Goal: Information Seeking & Learning: Learn about a topic

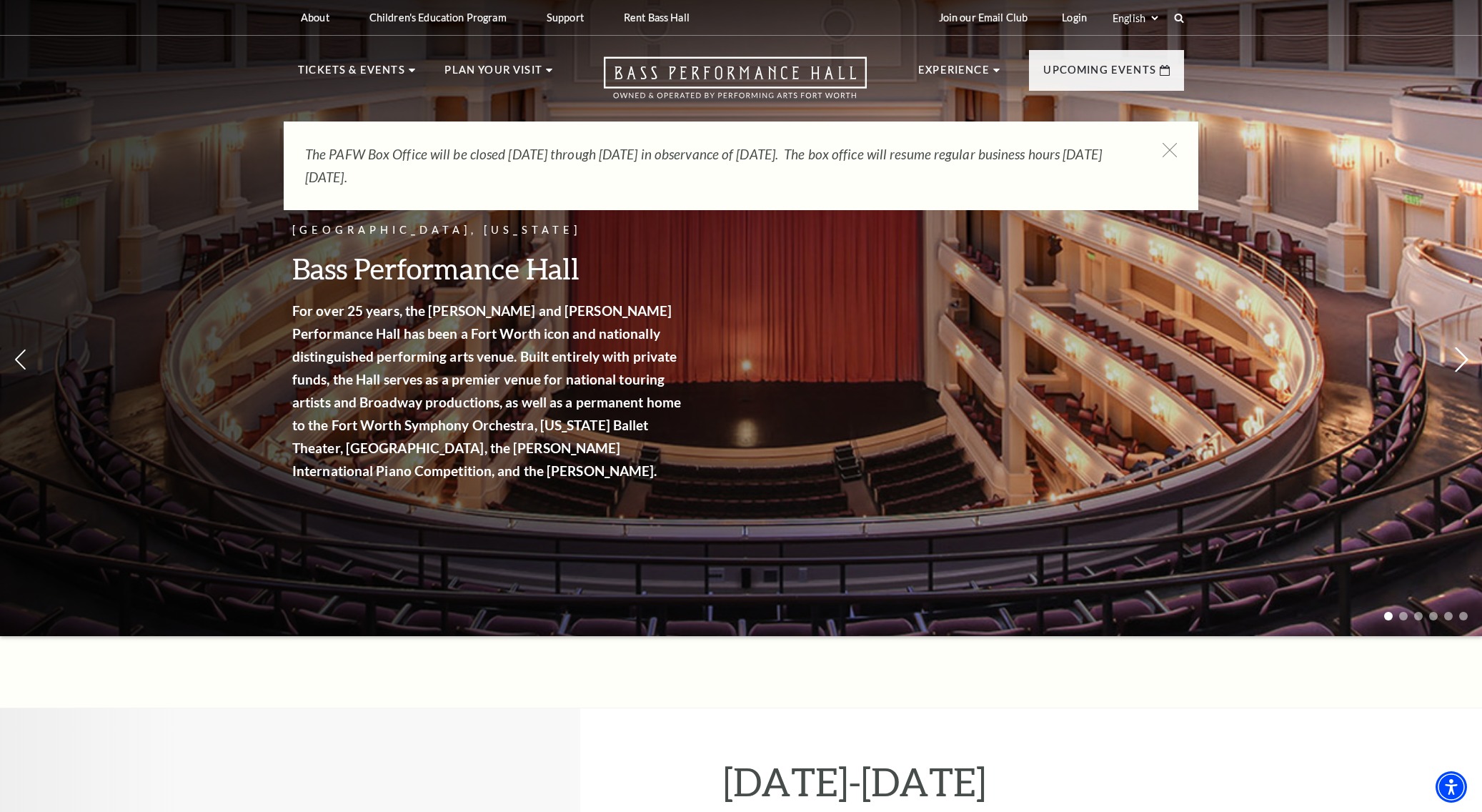
click at [1464, 353] on icon at bounding box center [1461, 360] width 15 height 25
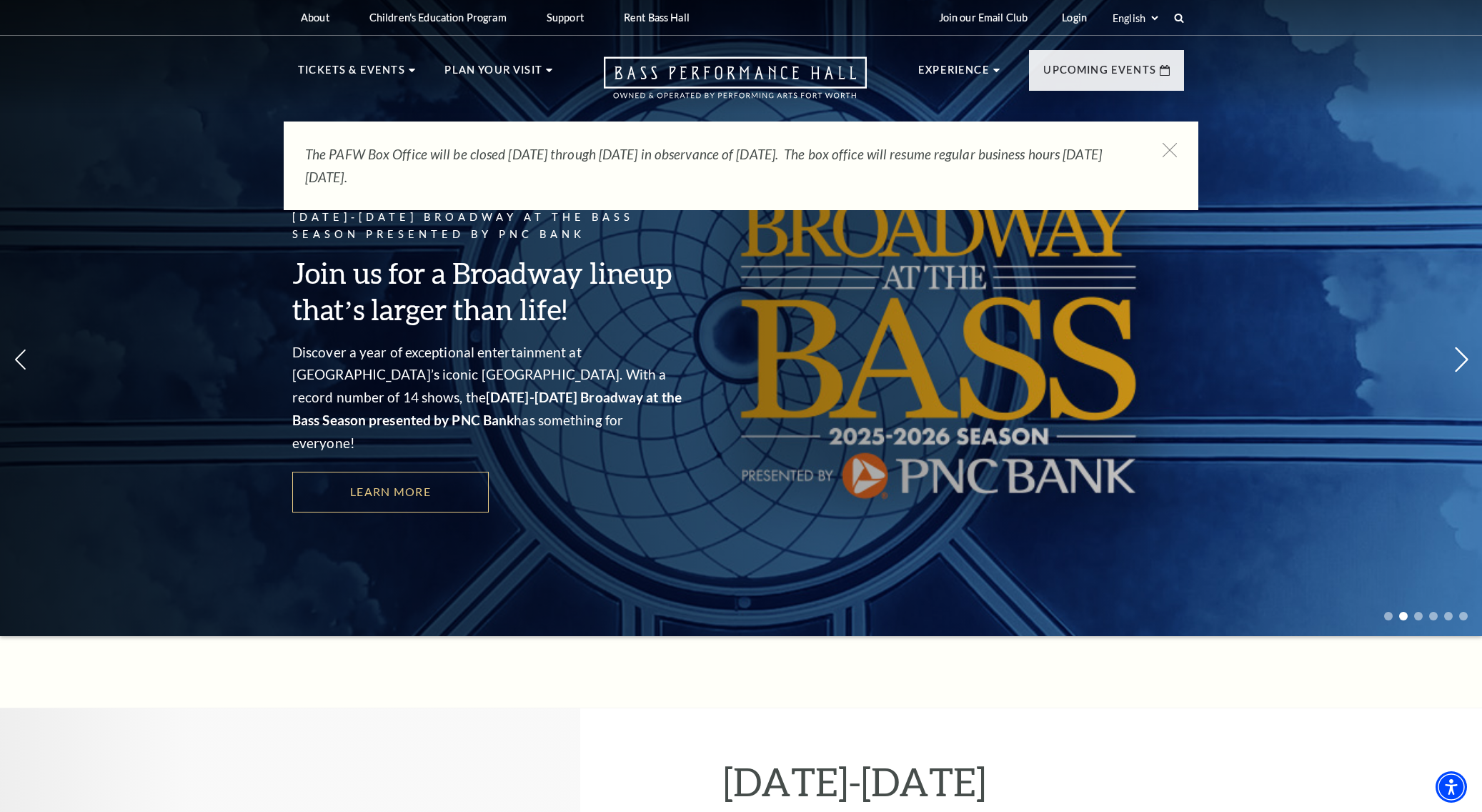
click at [1464, 353] on icon at bounding box center [1461, 360] width 15 height 25
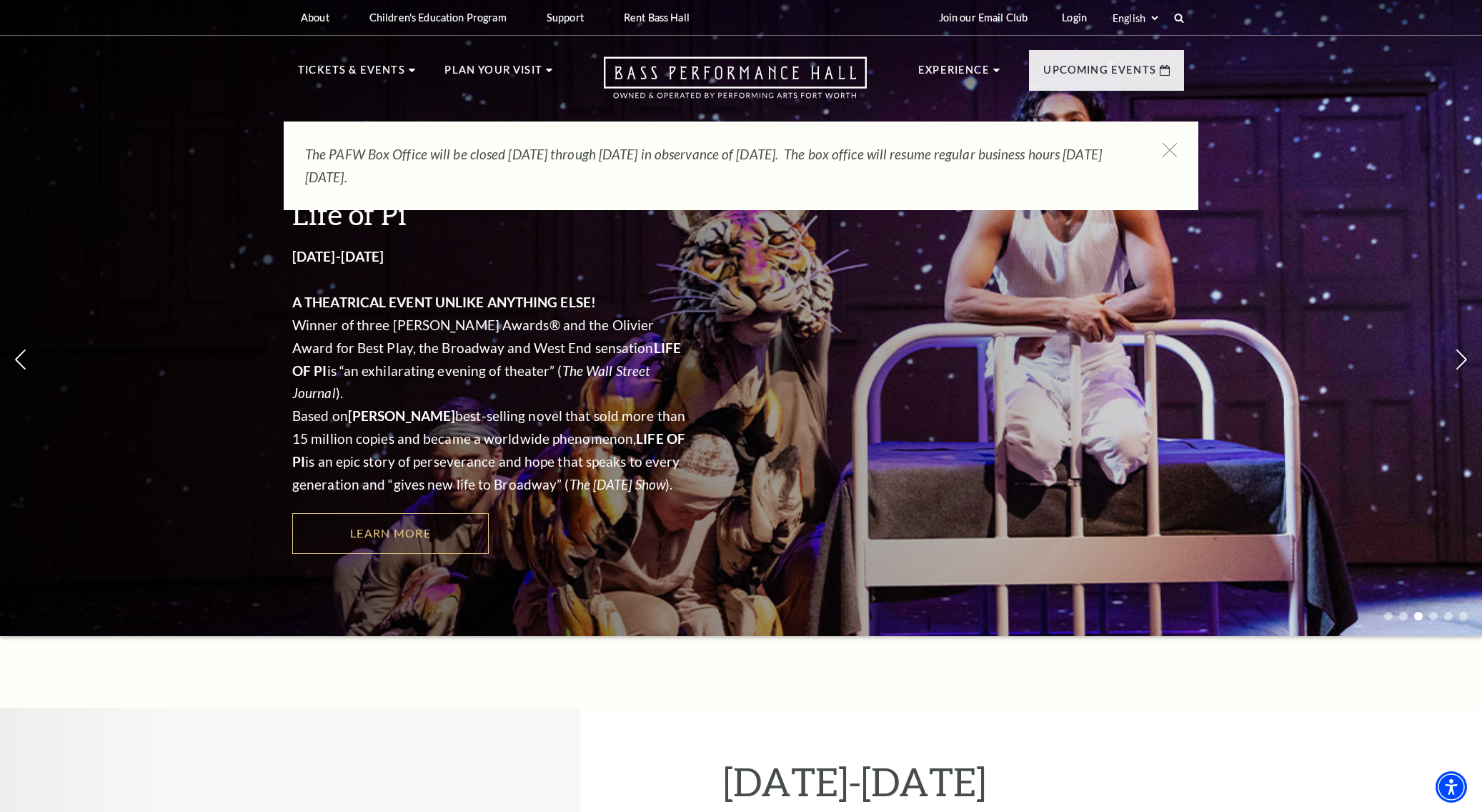
drag, startPoint x: 1169, startPoint y: 149, endPoint x: 1191, endPoint y: 166, distance: 27.8
click at [1169, 149] on use at bounding box center [1169, 150] width 15 height 15
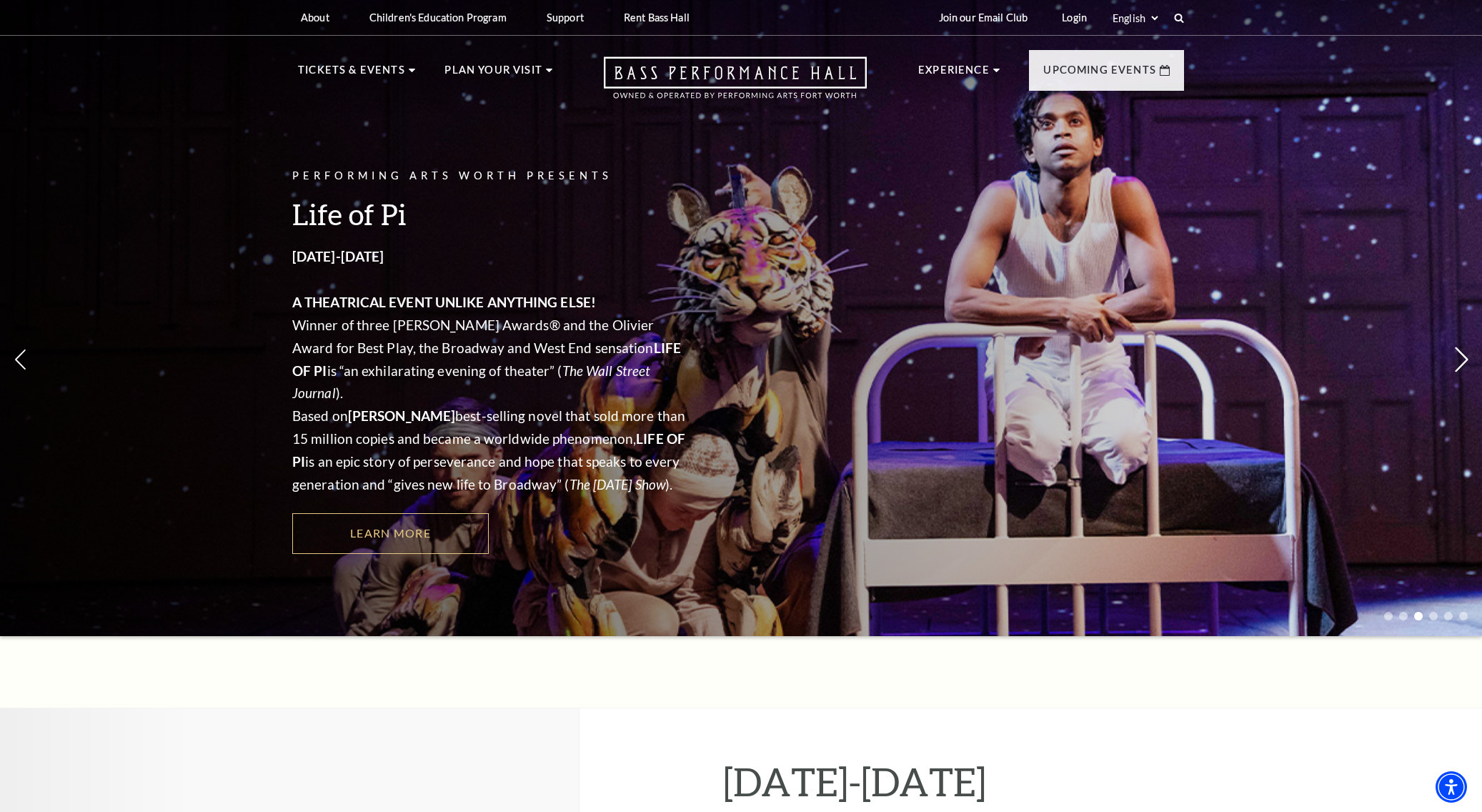
click at [1463, 352] on icon at bounding box center [1461, 360] width 15 height 25
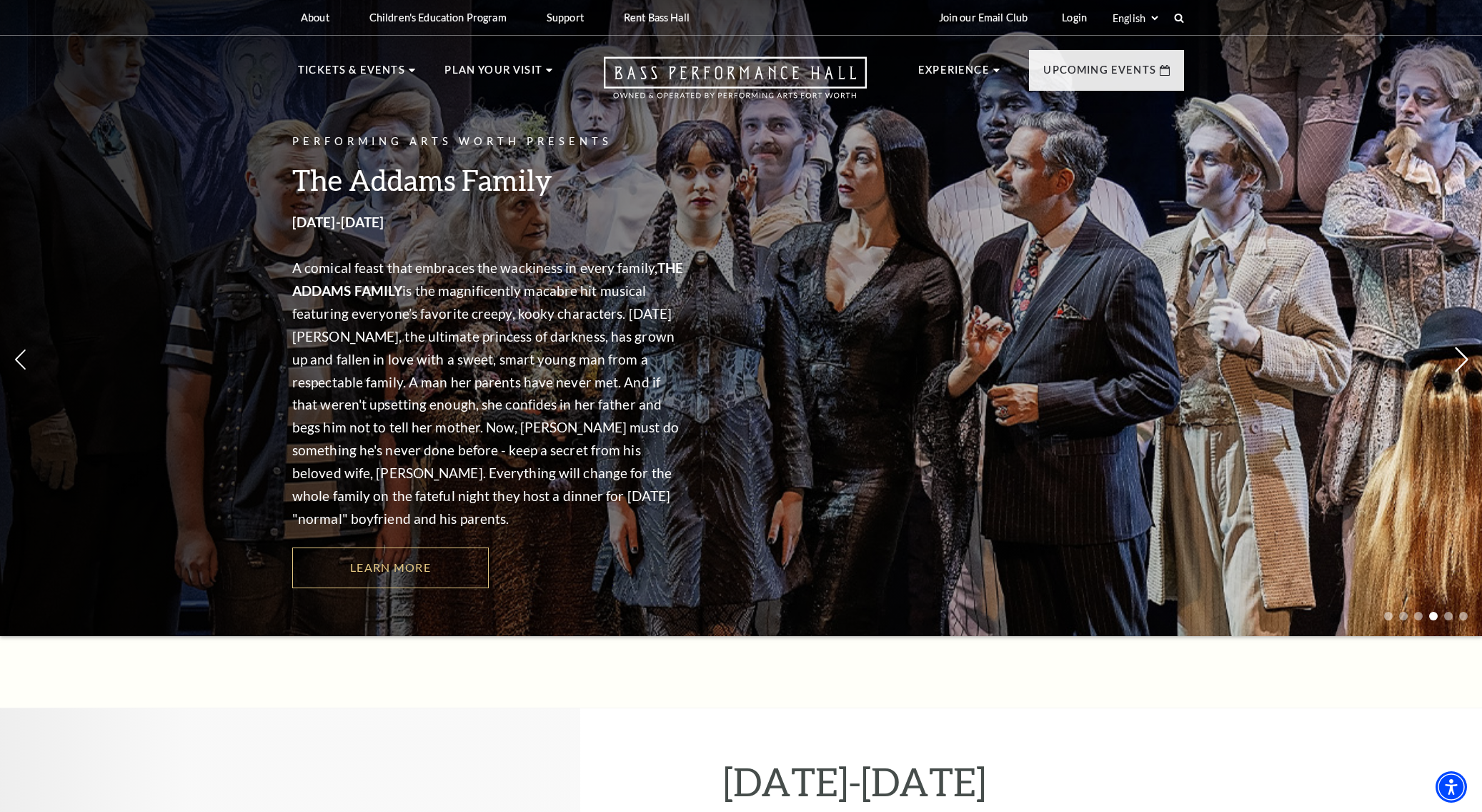
click at [1463, 351] on use at bounding box center [1461, 360] width 13 height 25
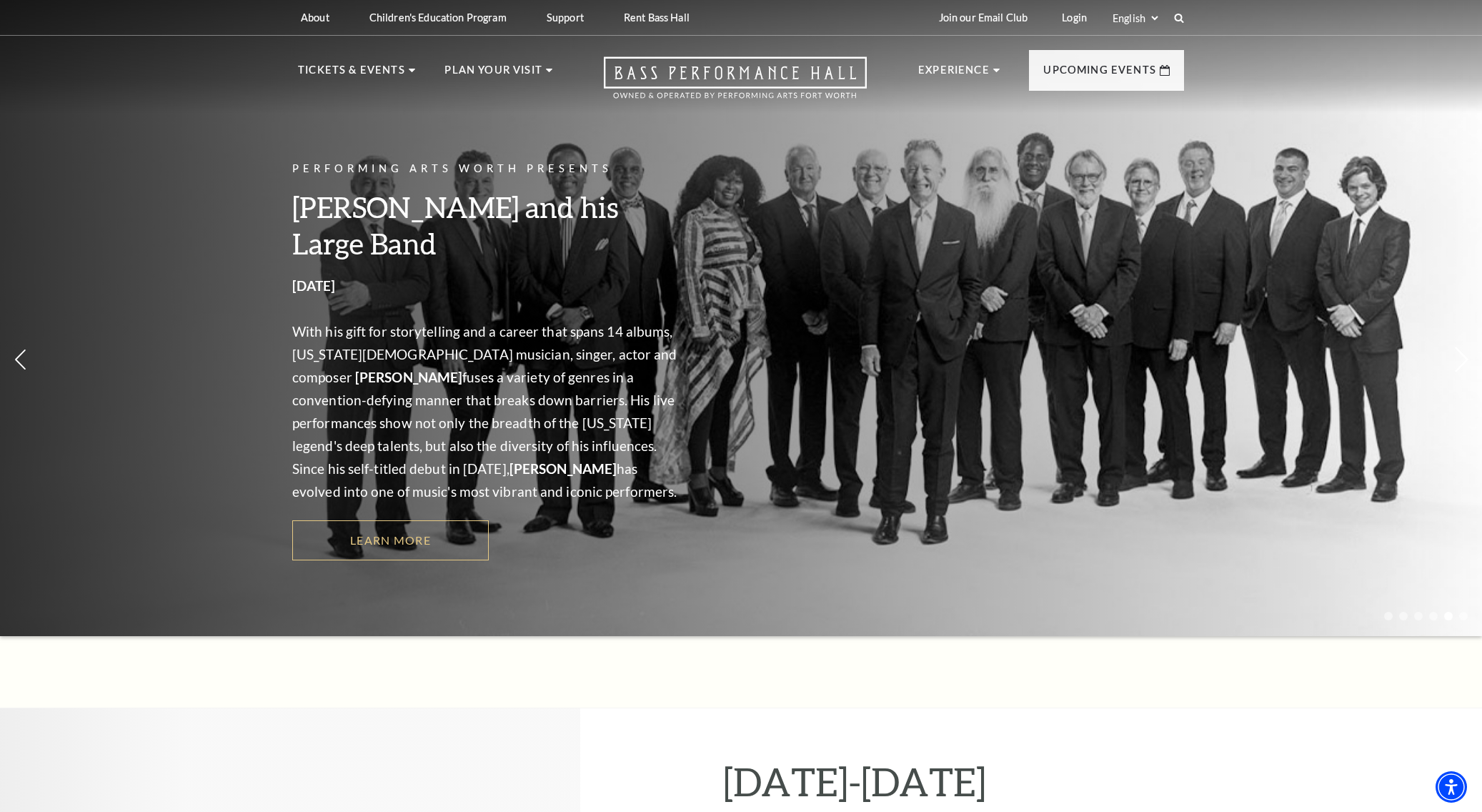
click at [1460, 356] on icon at bounding box center [1461, 360] width 15 height 25
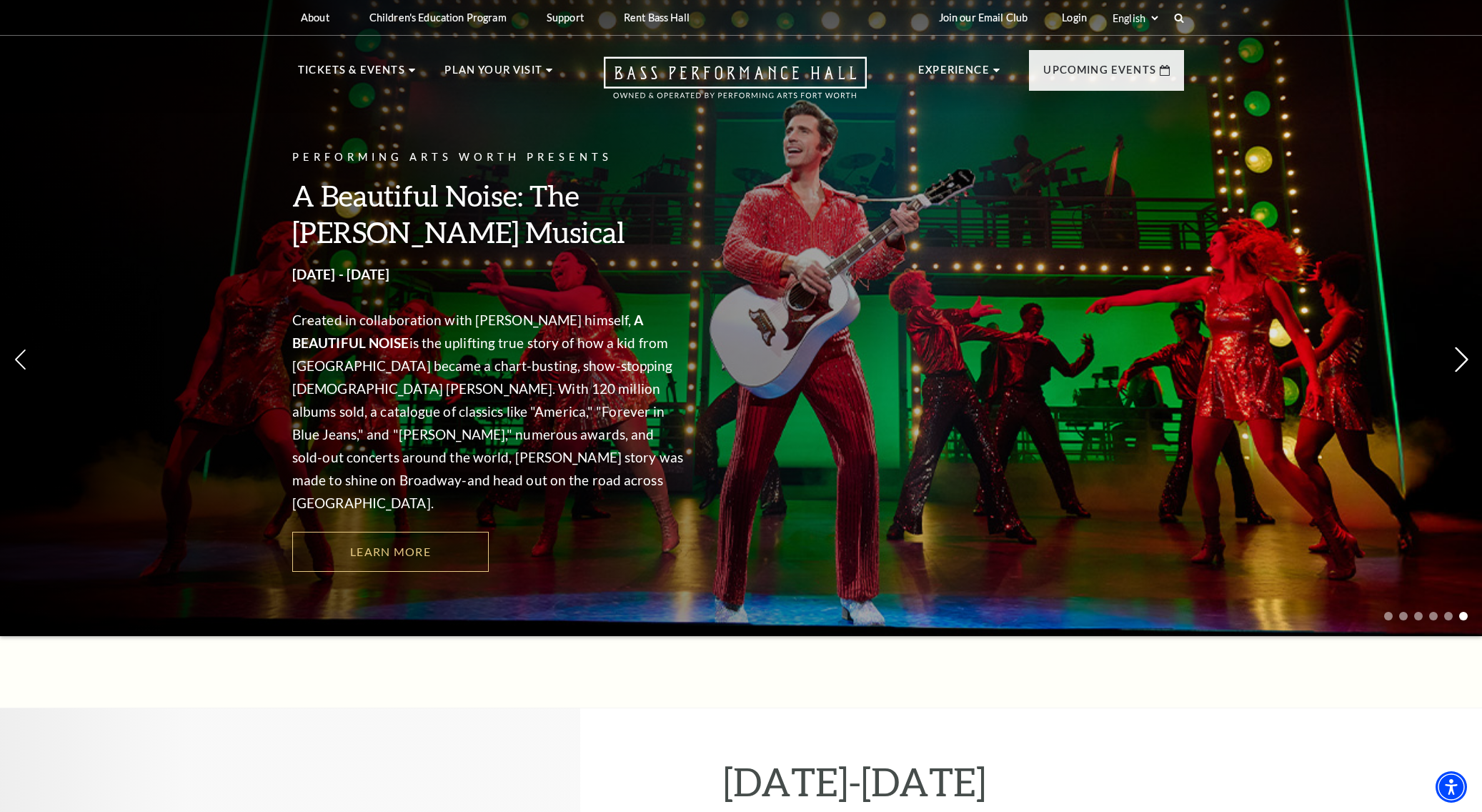
click at [1462, 348] on use at bounding box center [1461, 360] width 13 height 25
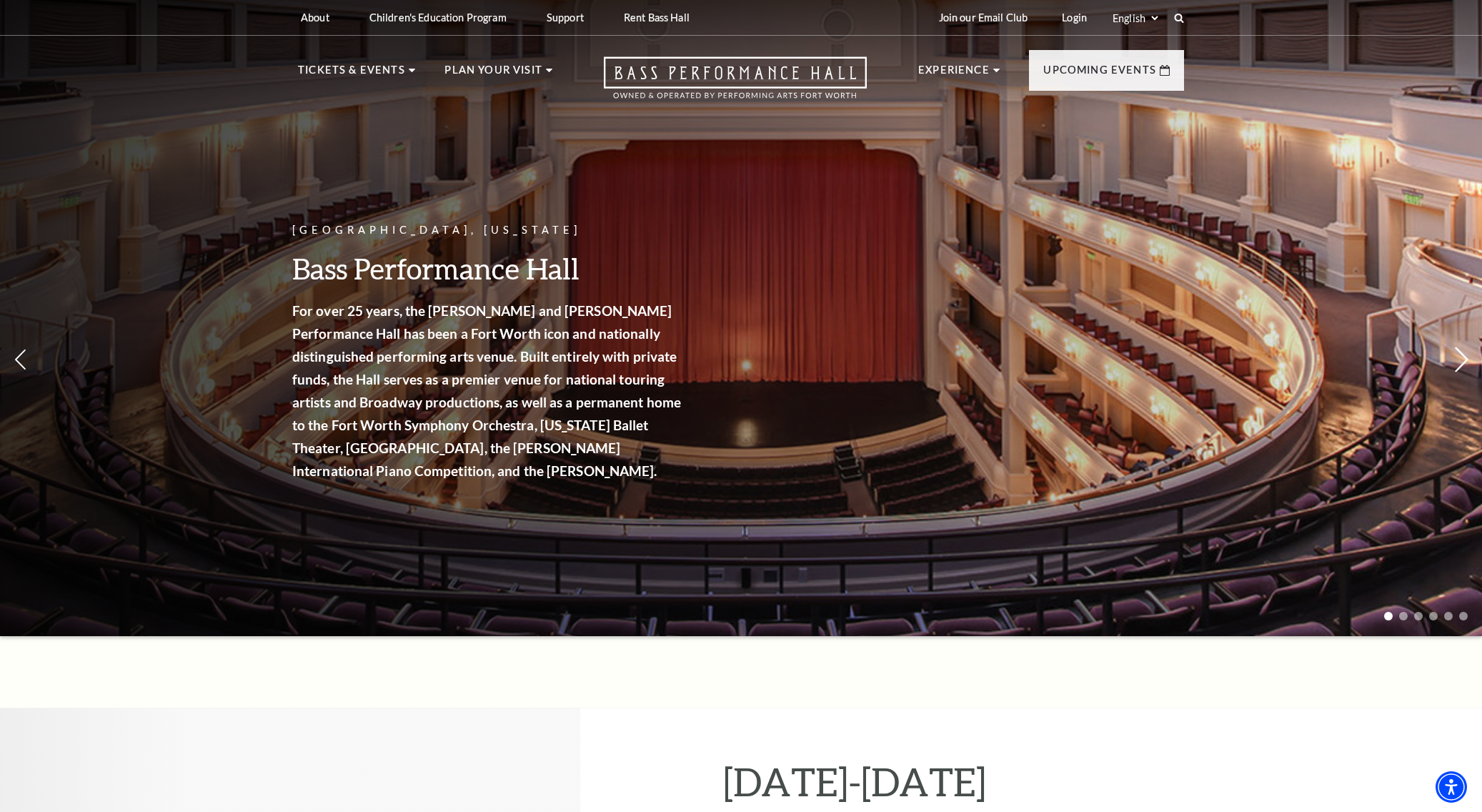
click at [1462, 348] on use at bounding box center [1461, 360] width 13 height 25
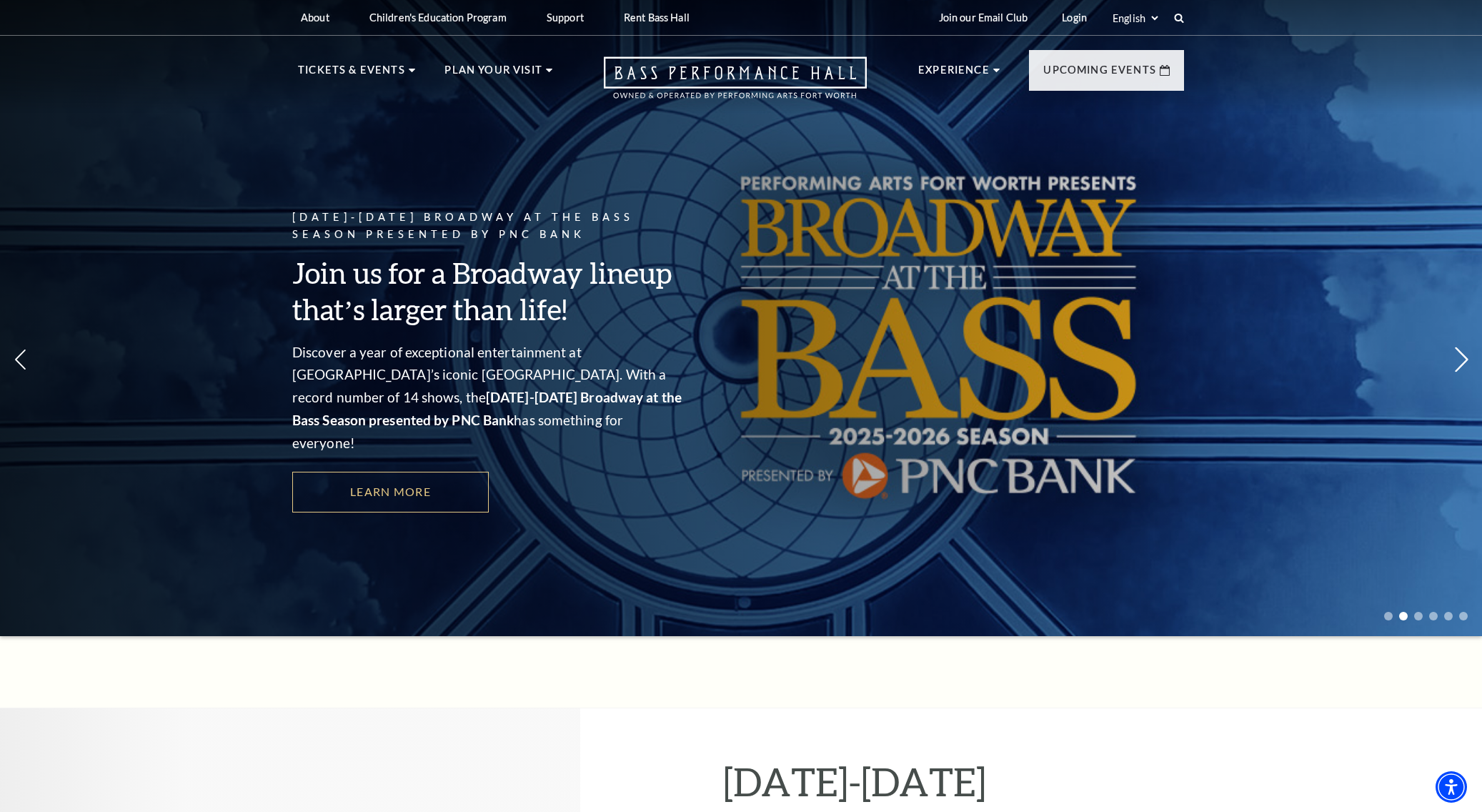
click at [1462, 348] on use at bounding box center [1461, 360] width 13 height 25
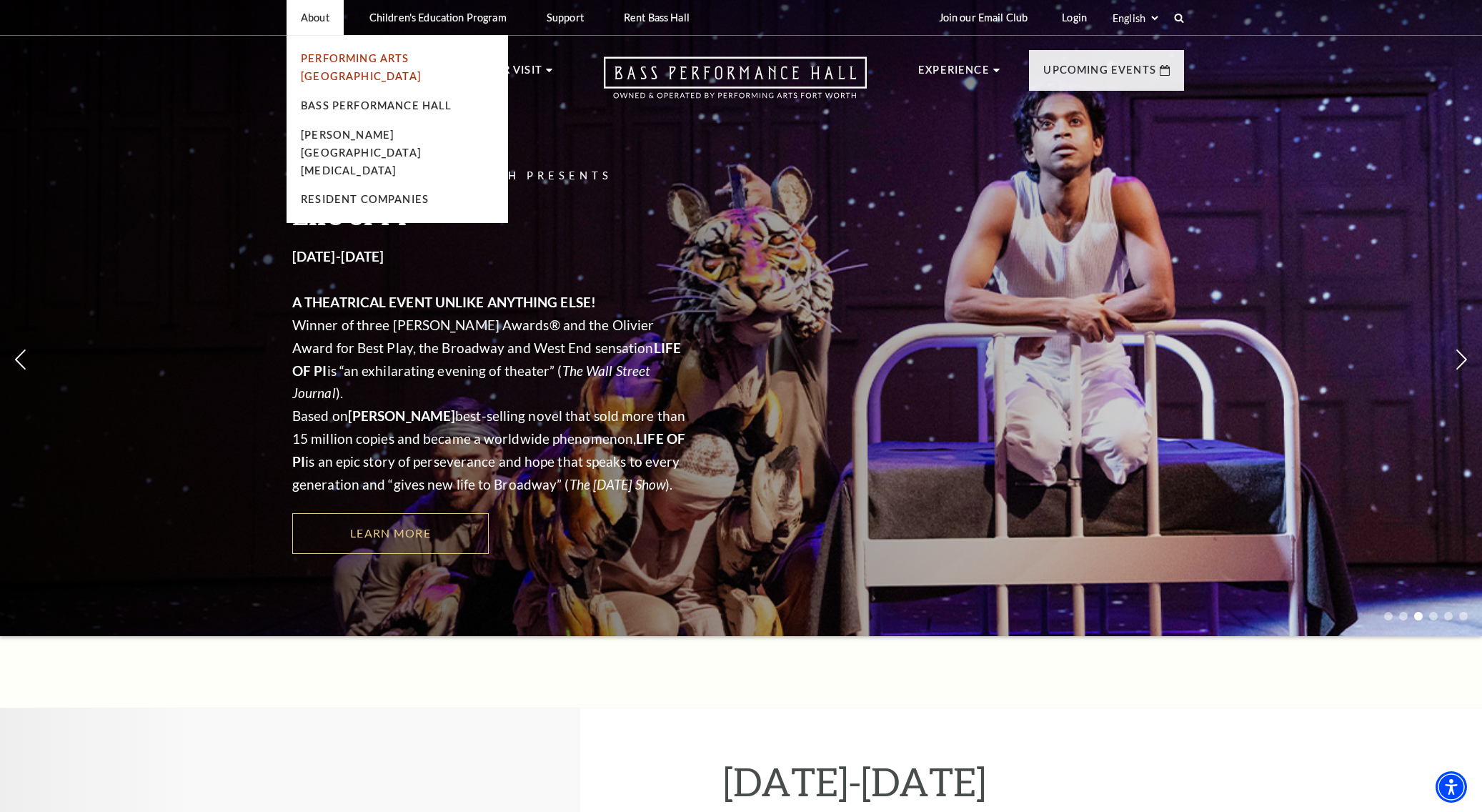
click at [361, 57] on link "Performing Arts [GEOGRAPHIC_DATA]" at bounding box center [360, 67] width 120 height 30
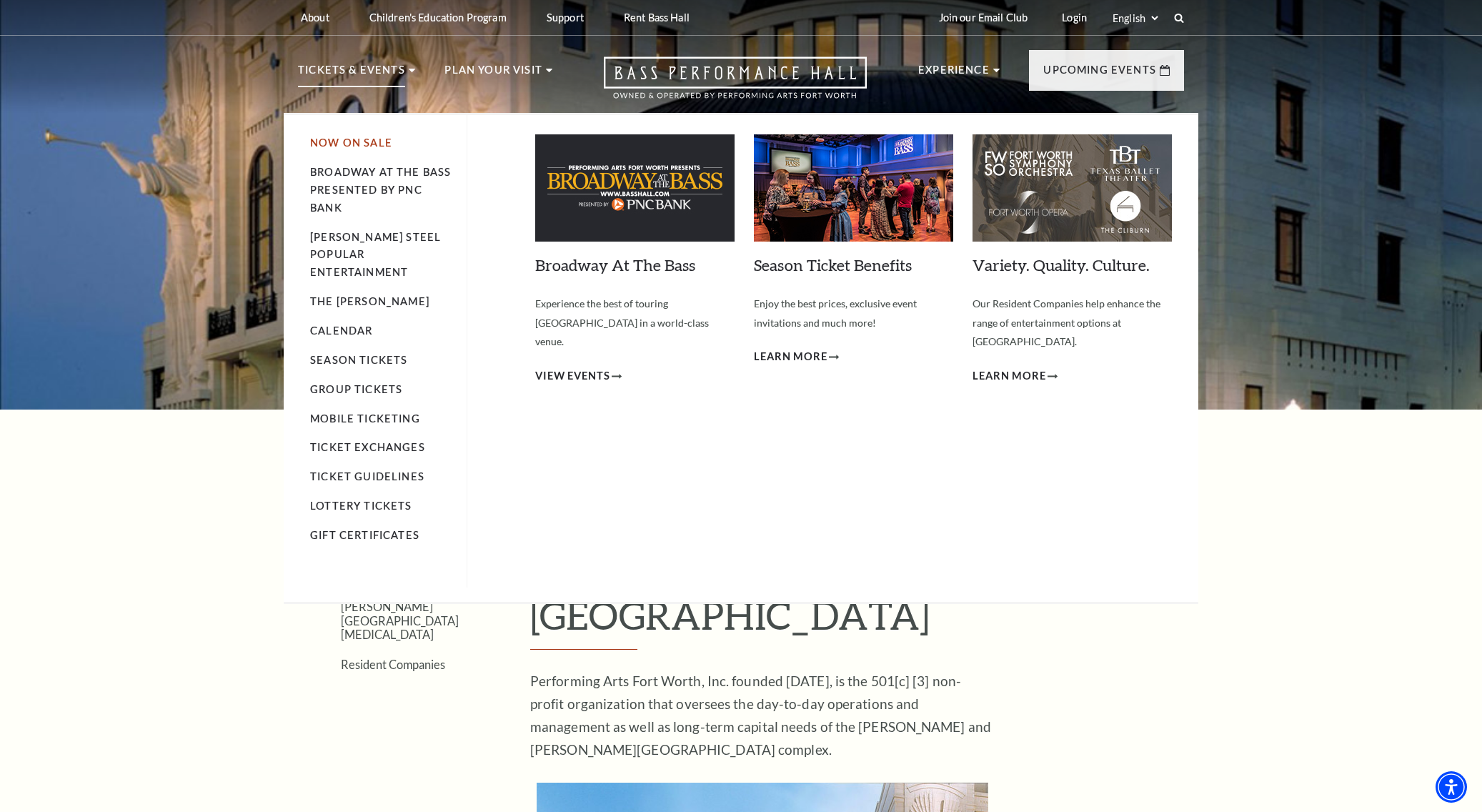
click at [357, 140] on link "Now On Sale" at bounding box center [352, 142] width 82 height 12
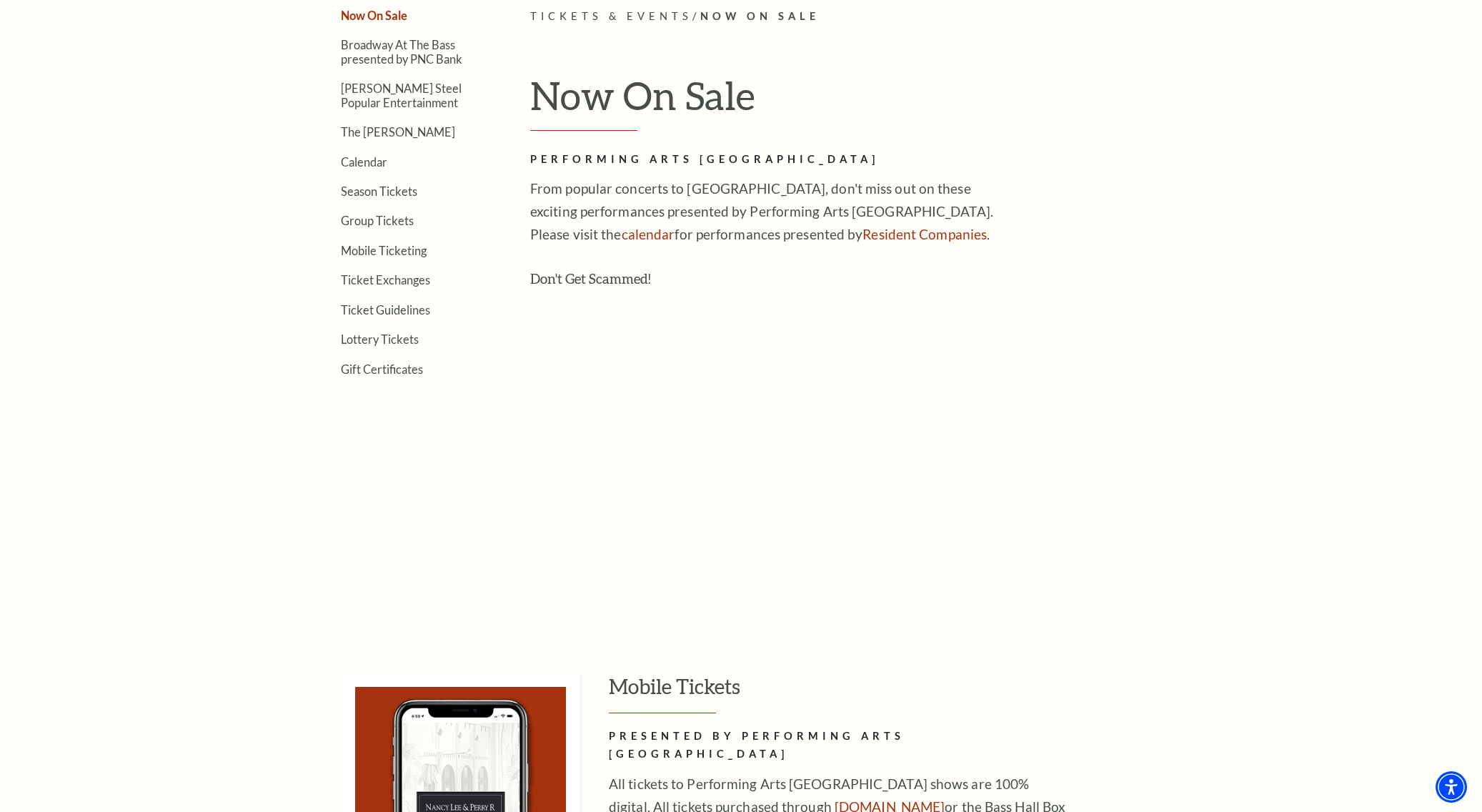
scroll to position [401, 0]
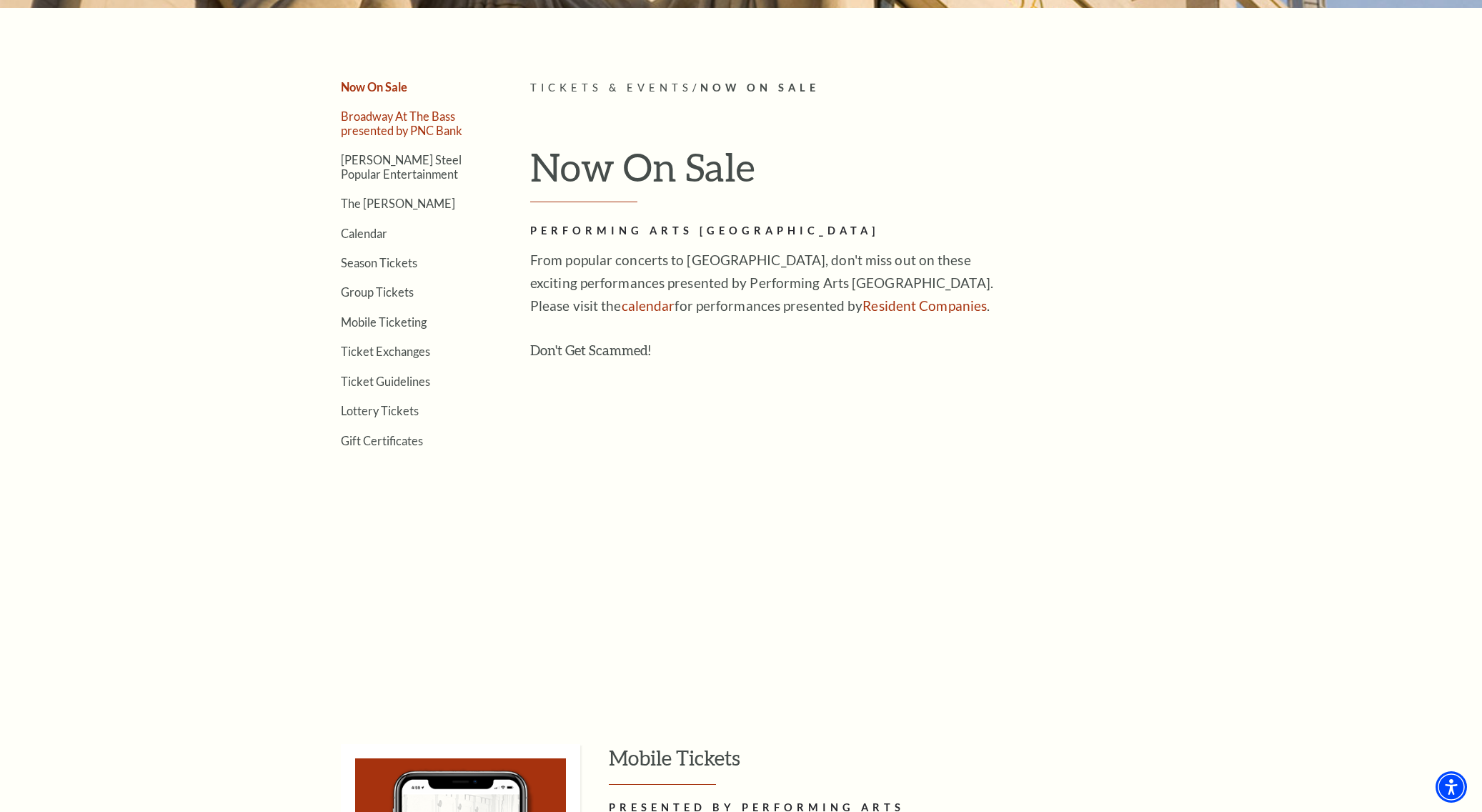
click at [394, 126] on link "Broadway At The Bass presented by PNC Bank" at bounding box center [401, 123] width 122 height 27
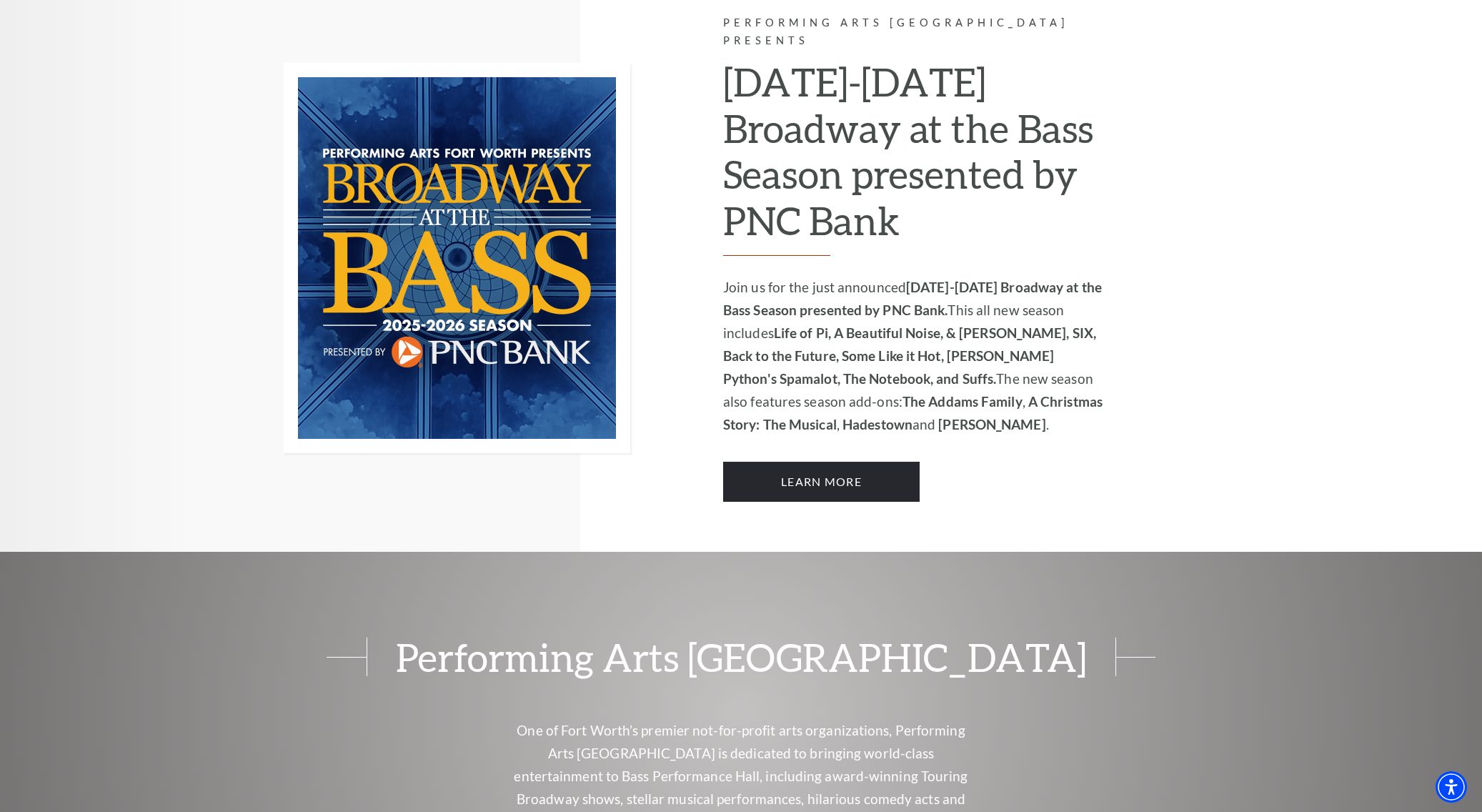
scroll to position [1000, 0]
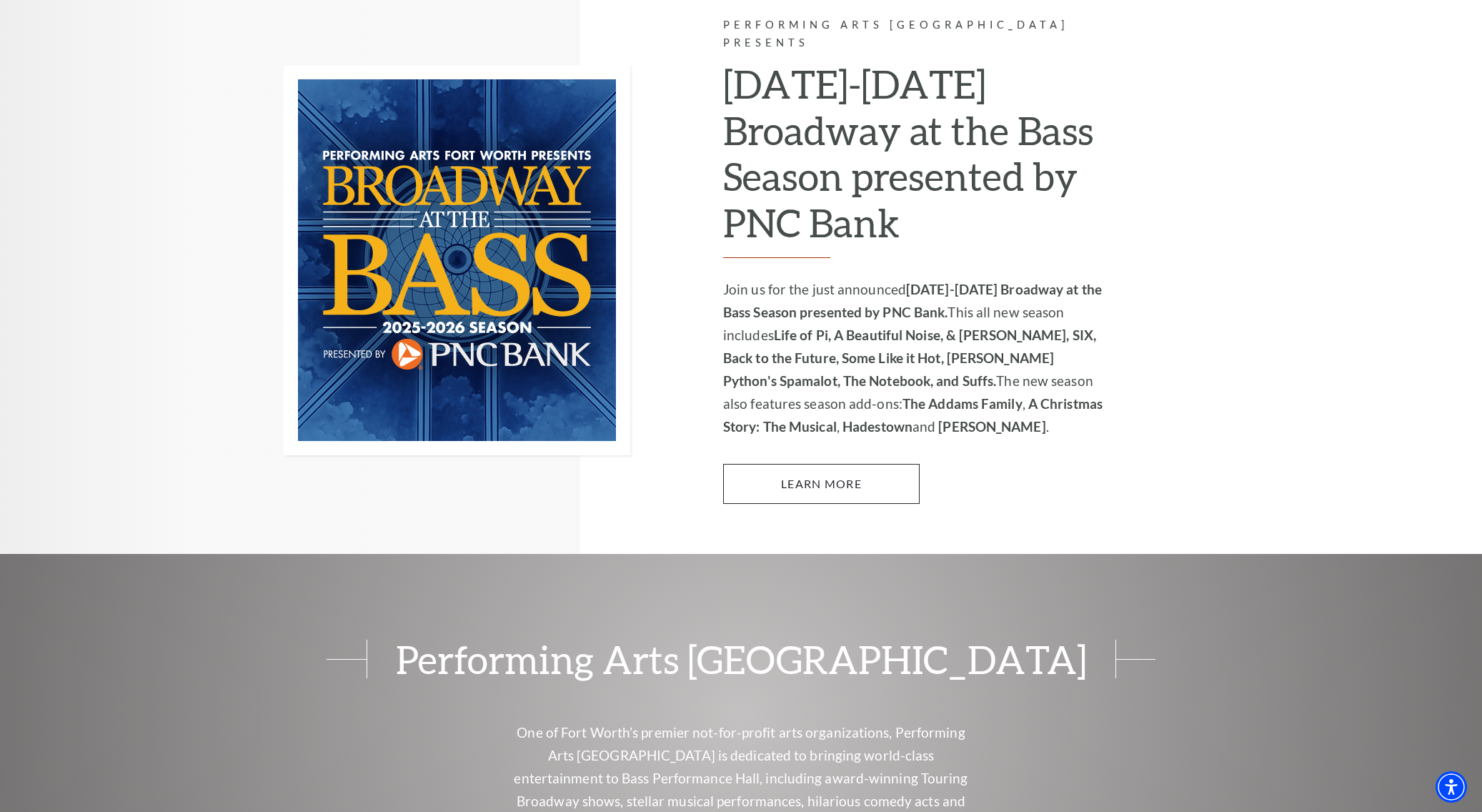
click at [834, 463] on link "Learn More" at bounding box center [822, 483] width 197 height 40
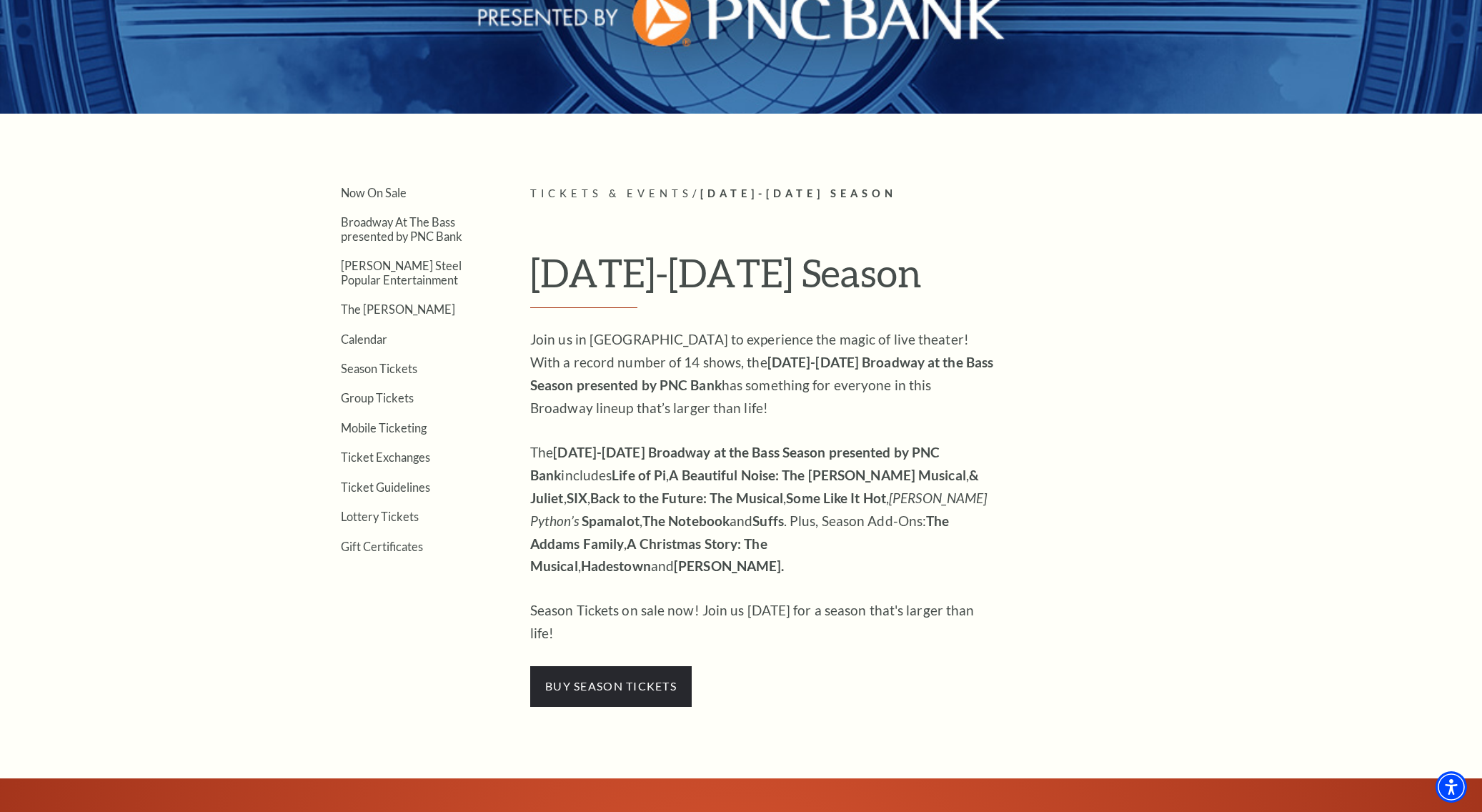
scroll to position [297, 0]
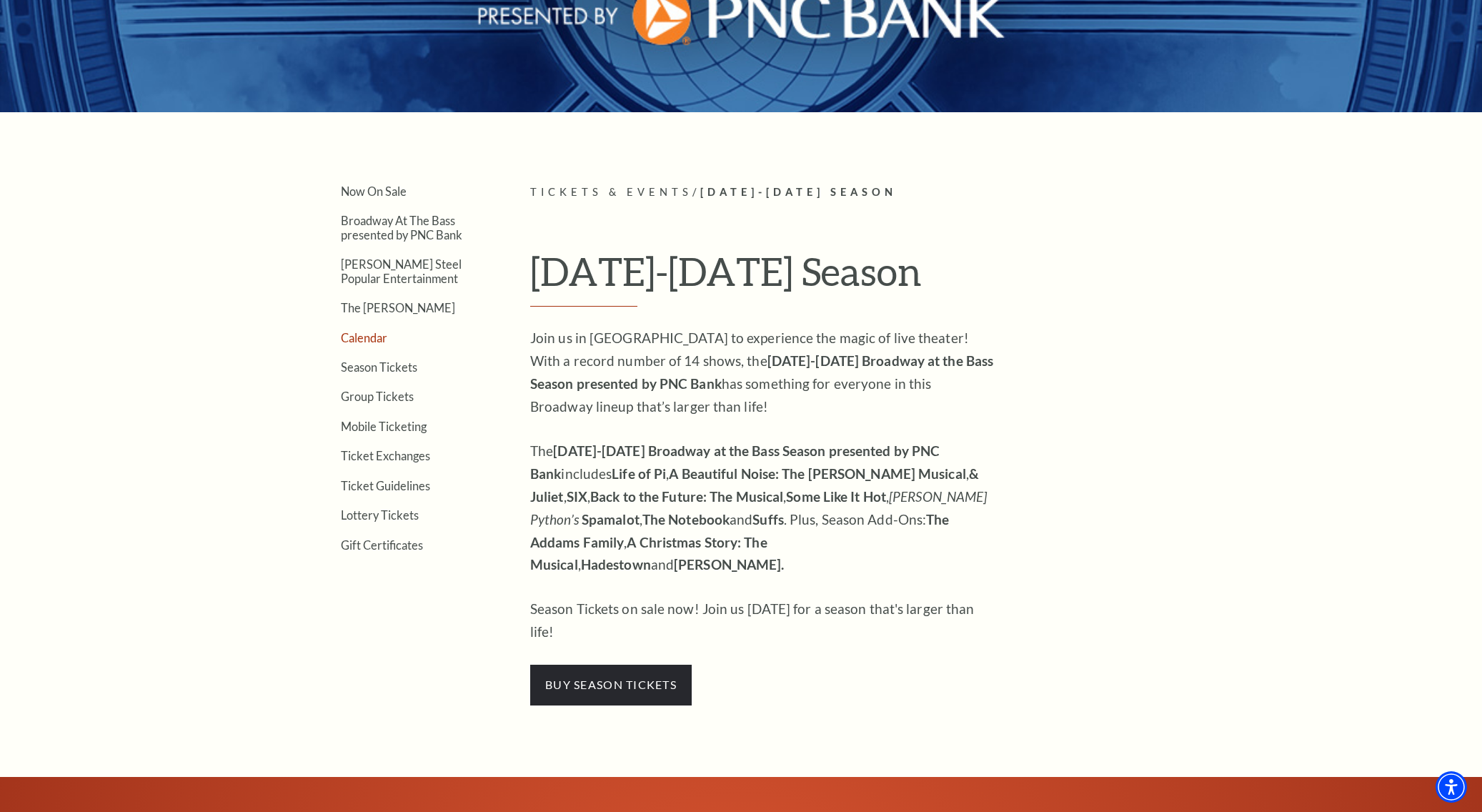
click at [375, 333] on link "Calendar" at bounding box center [364, 338] width 47 height 14
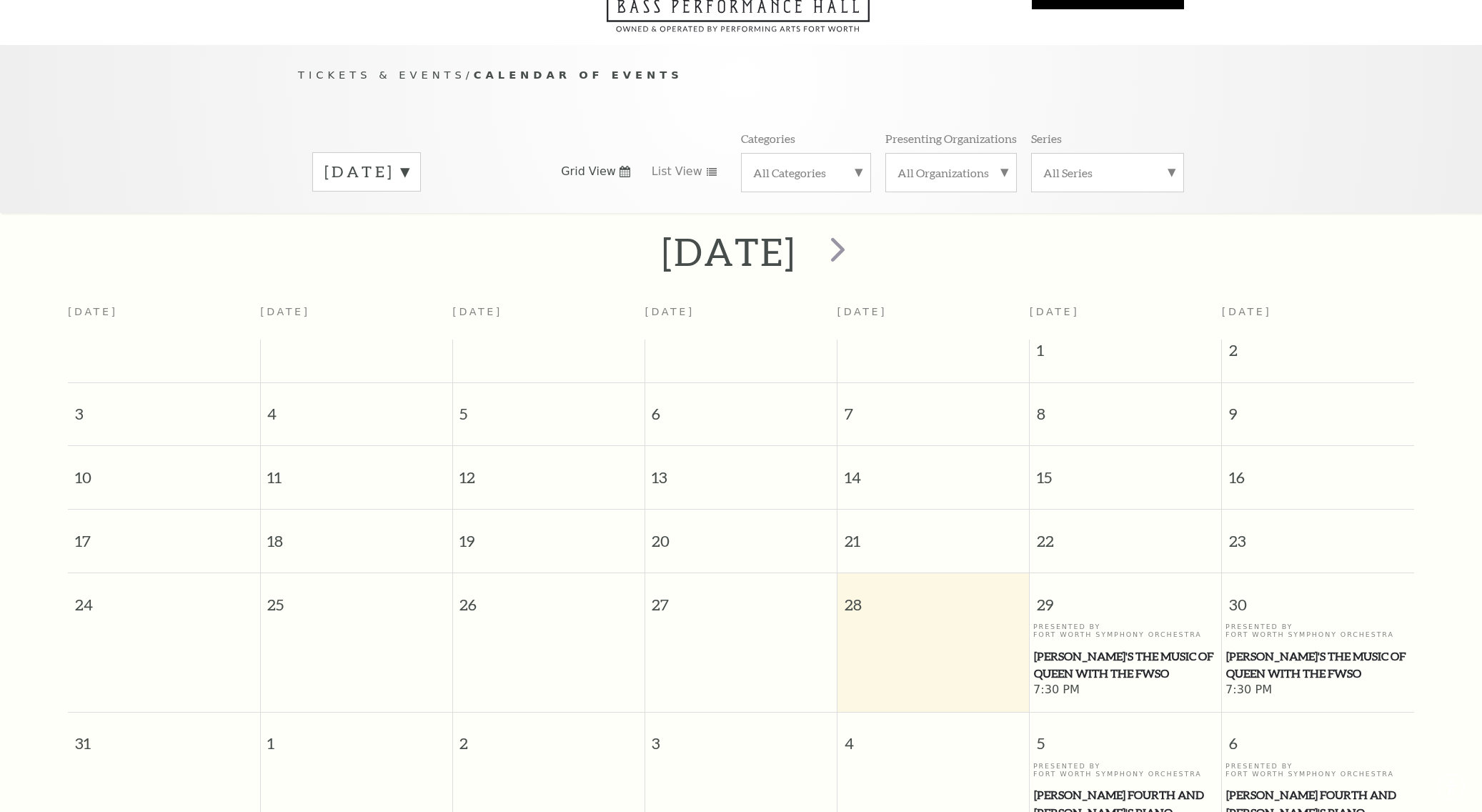
scroll to position [126, 0]
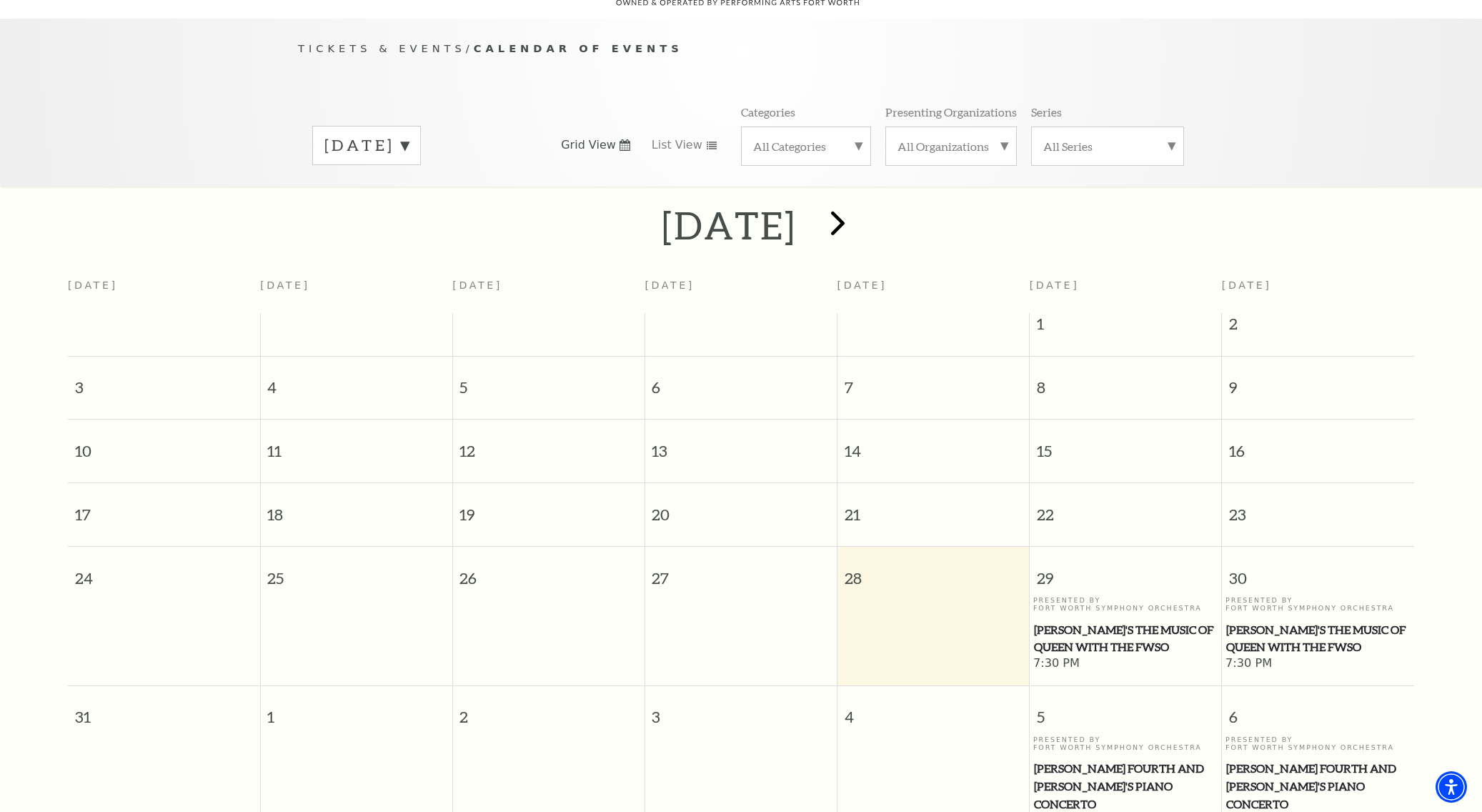
click at [858, 203] on span "next" at bounding box center [838, 223] width 41 height 41
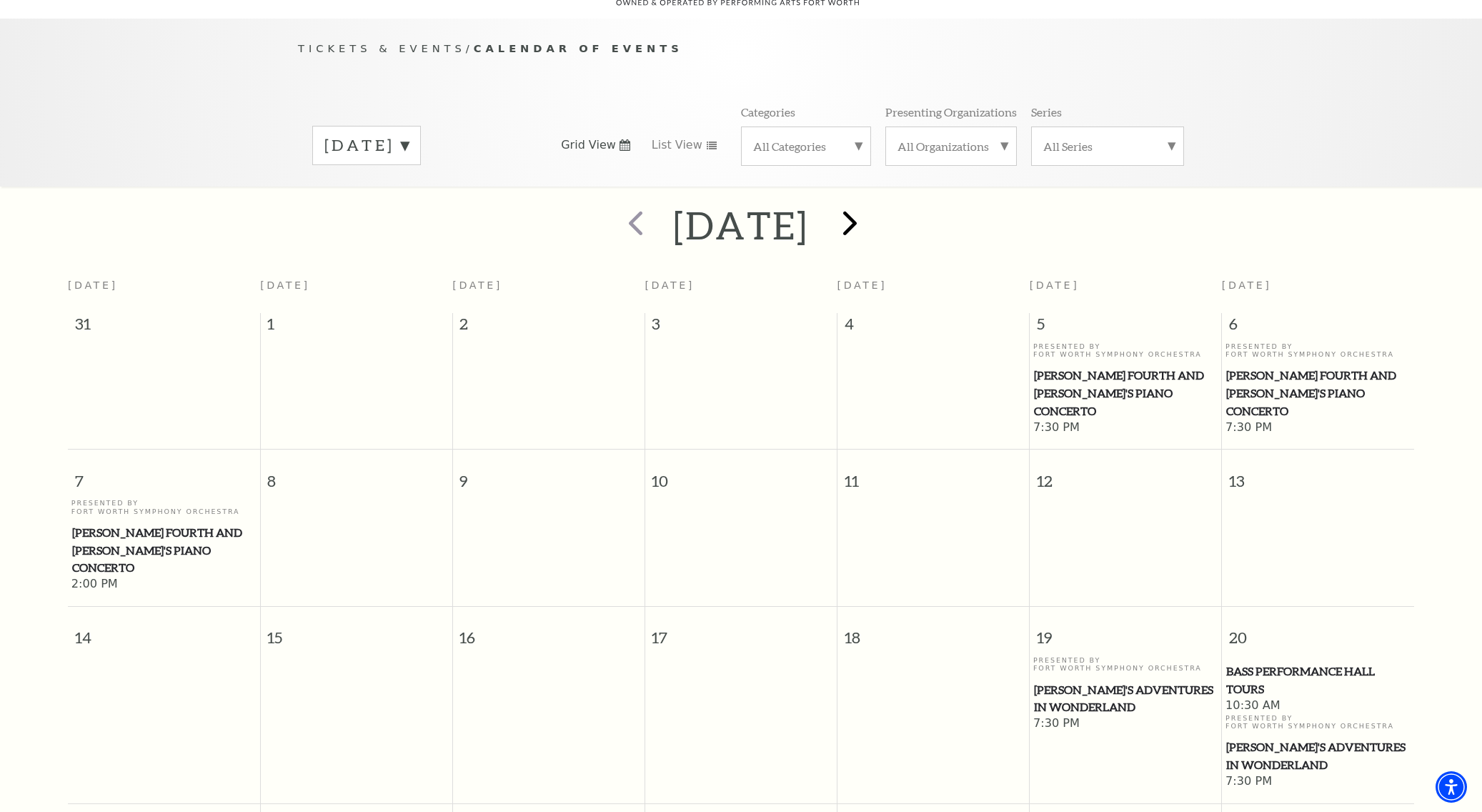
click at [871, 208] on span "next" at bounding box center [850, 223] width 41 height 41
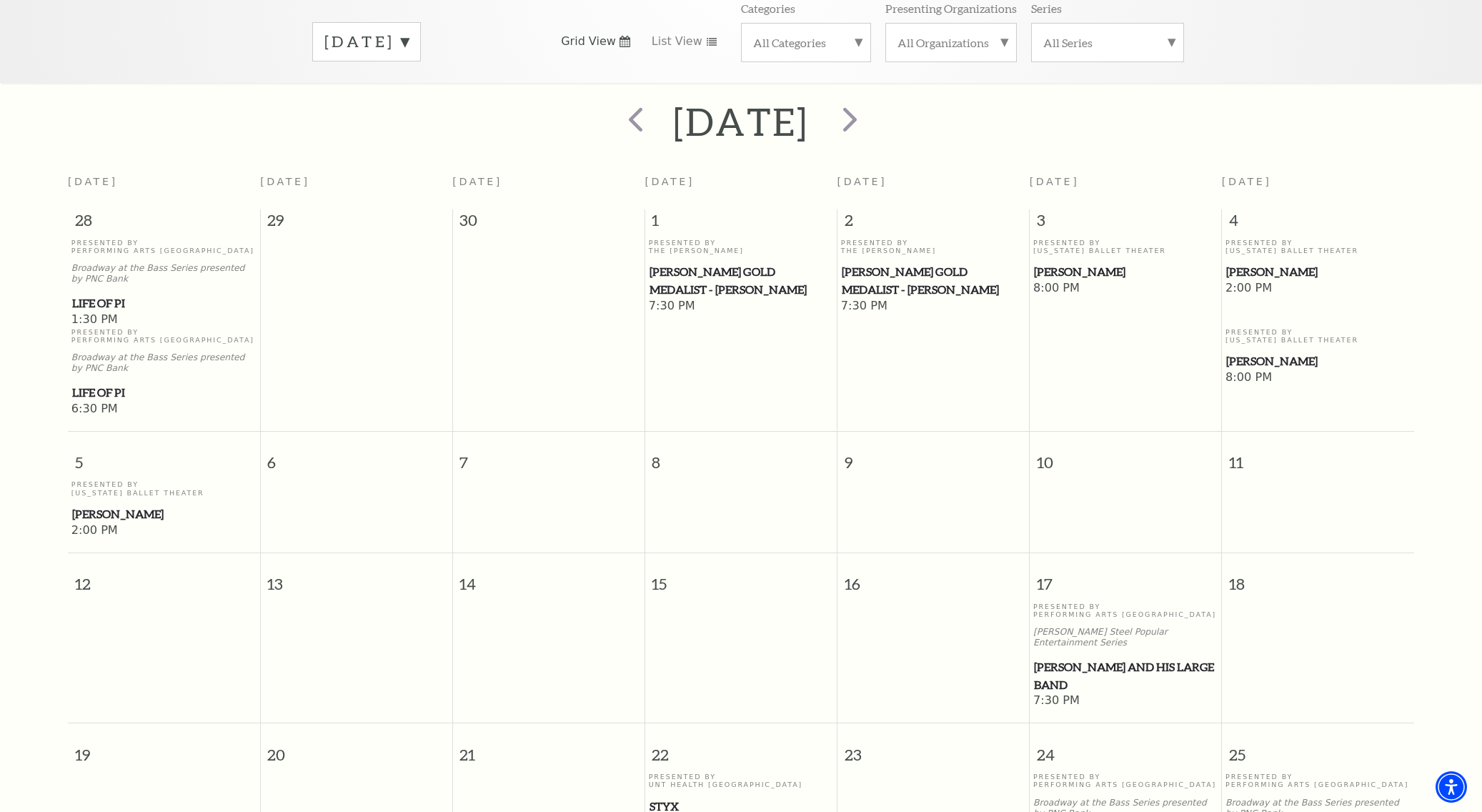
scroll to position [234, 0]
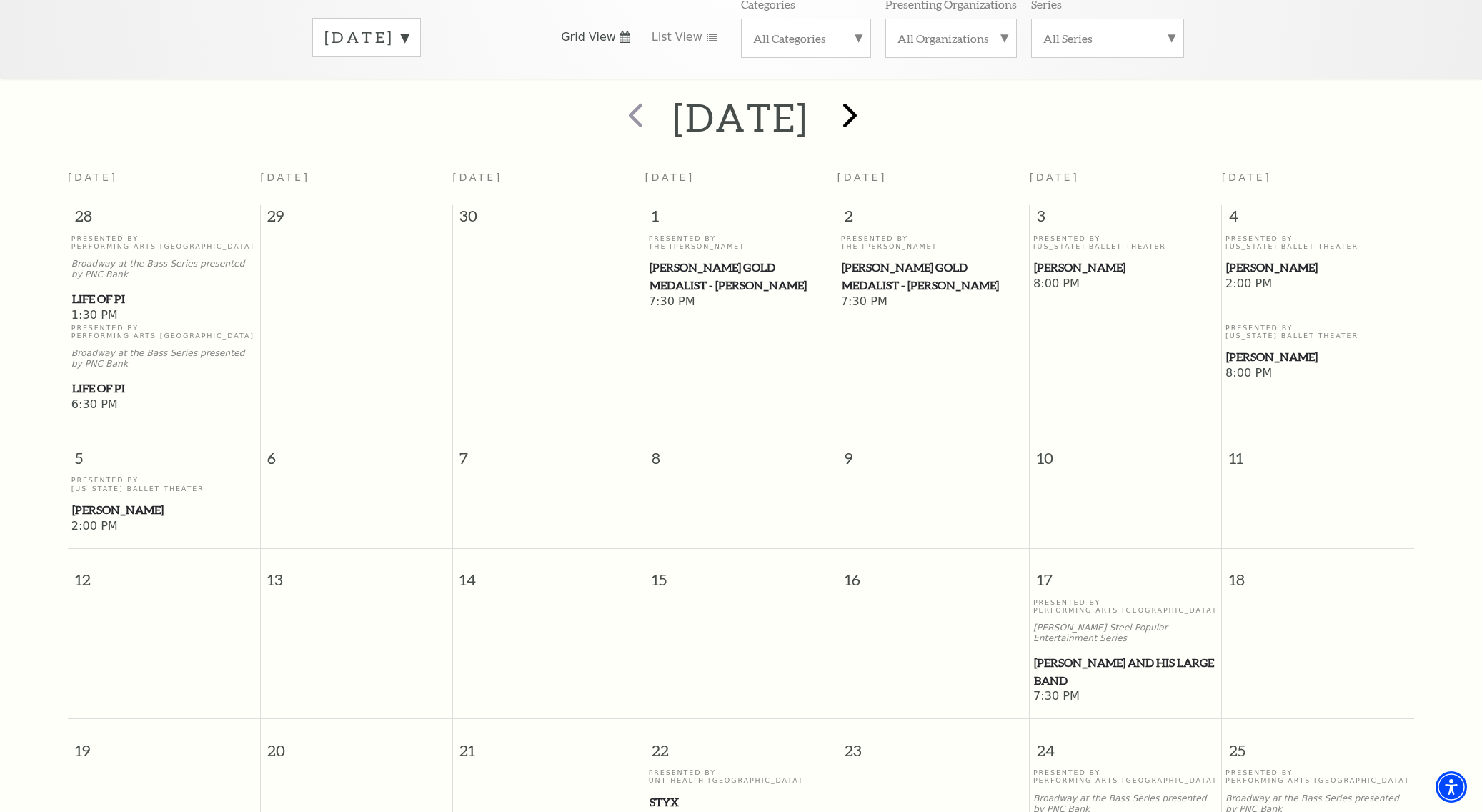
click at [871, 96] on span "next" at bounding box center [850, 115] width 41 height 41
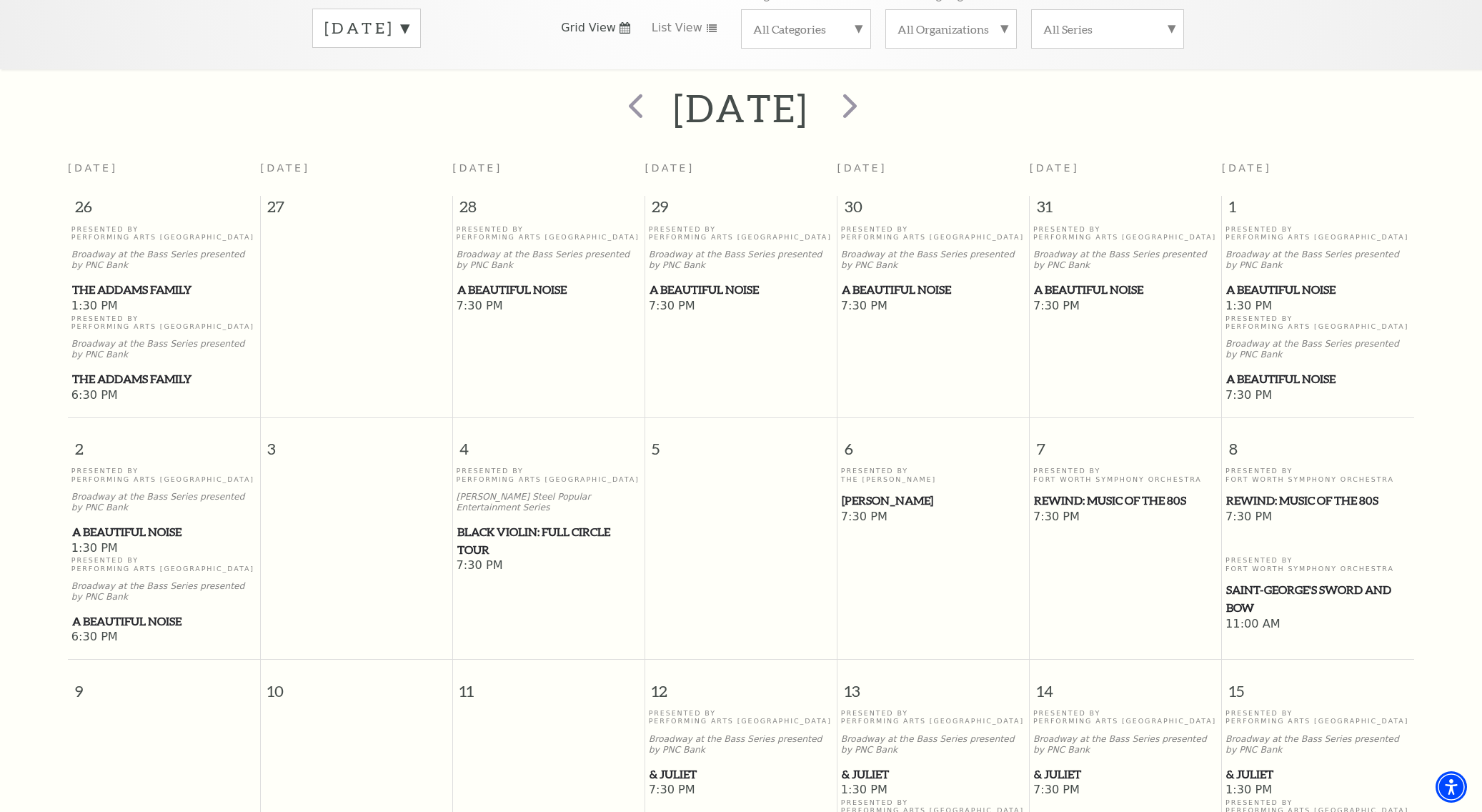
scroll to position [236, 0]
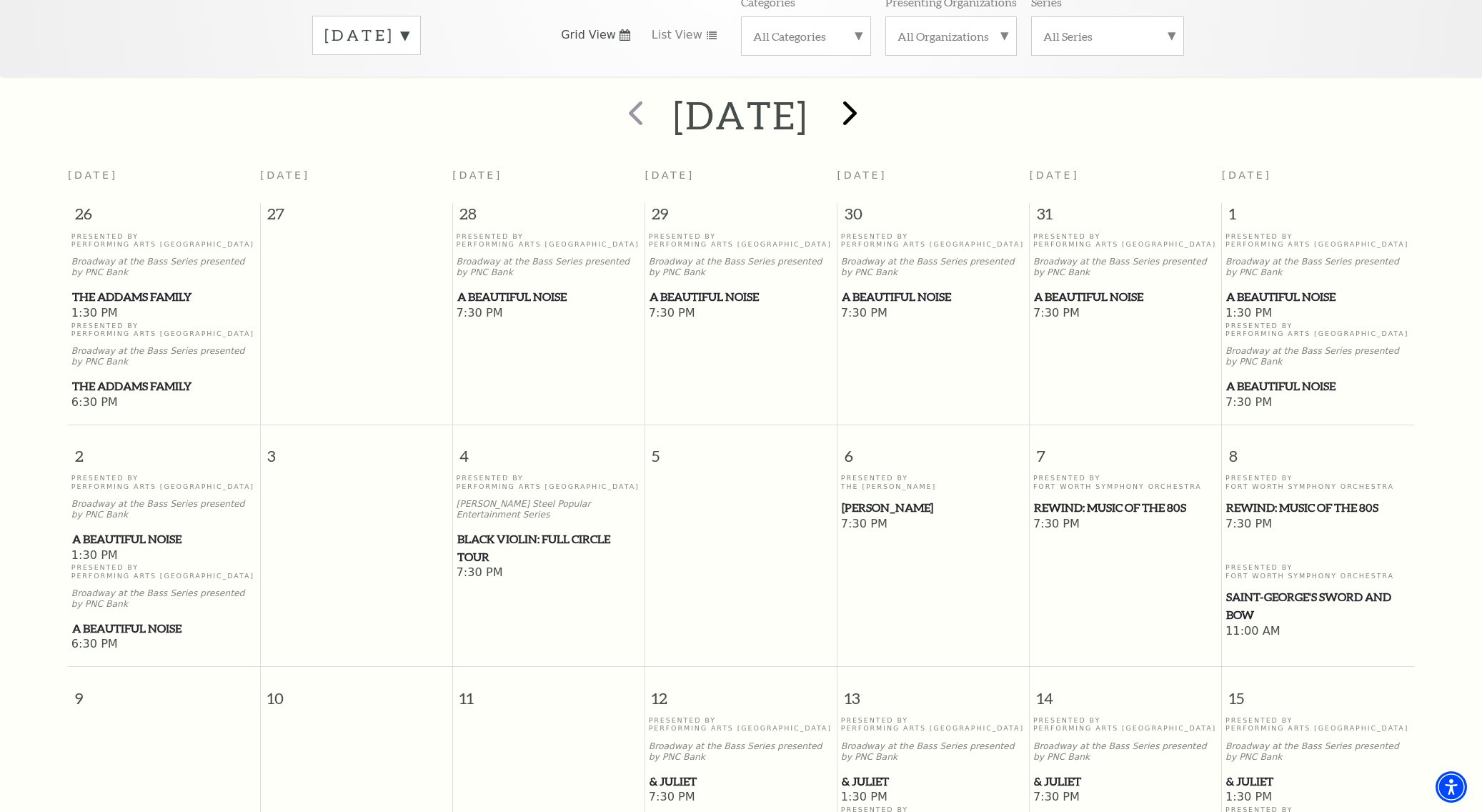
click at [871, 94] on span "next" at bounding box center [850, 113] width 41 height 41
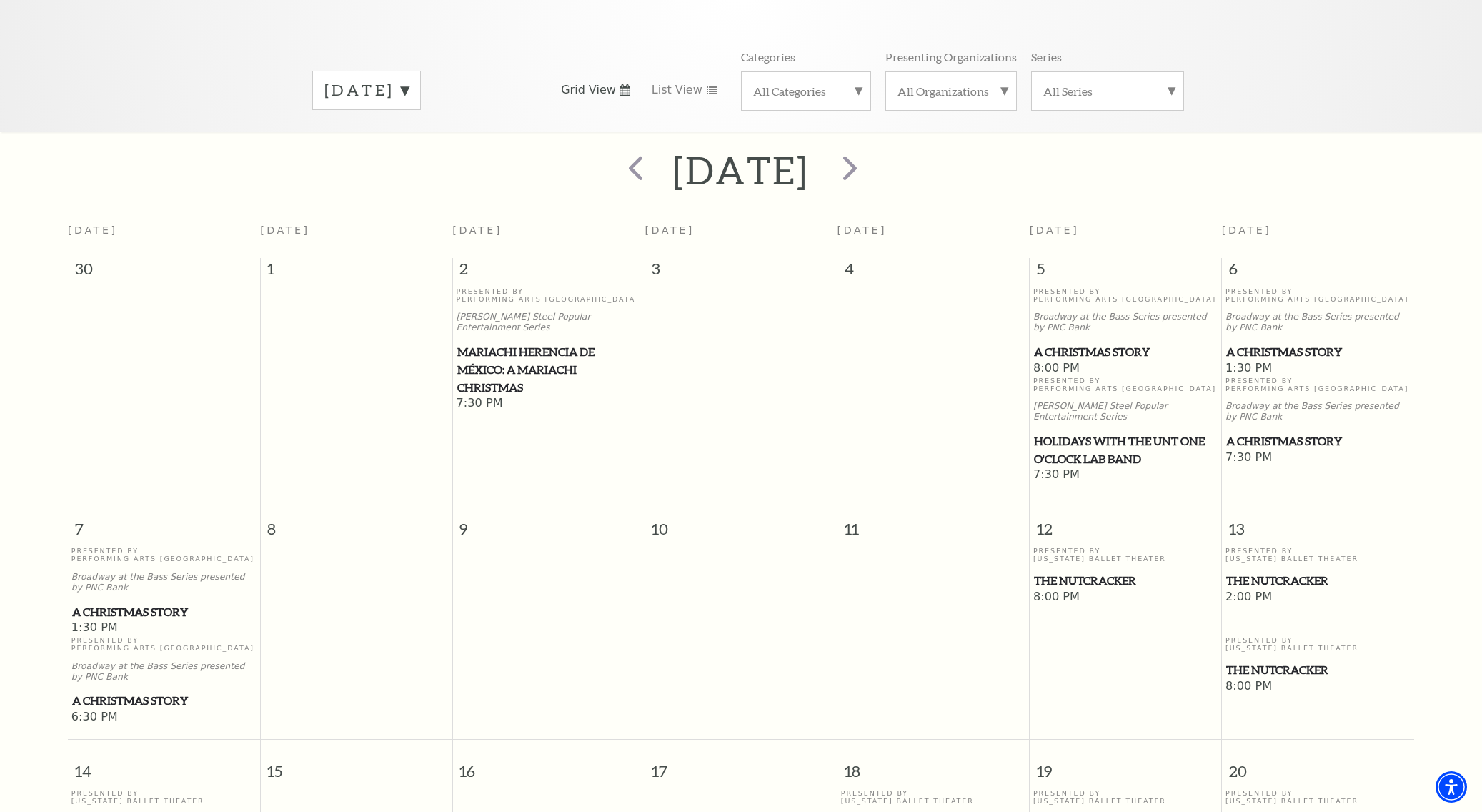
scroll to position [183, 0]
click at [871, 149] on span "next" at bounding box center [850, 166] width 41 height 41
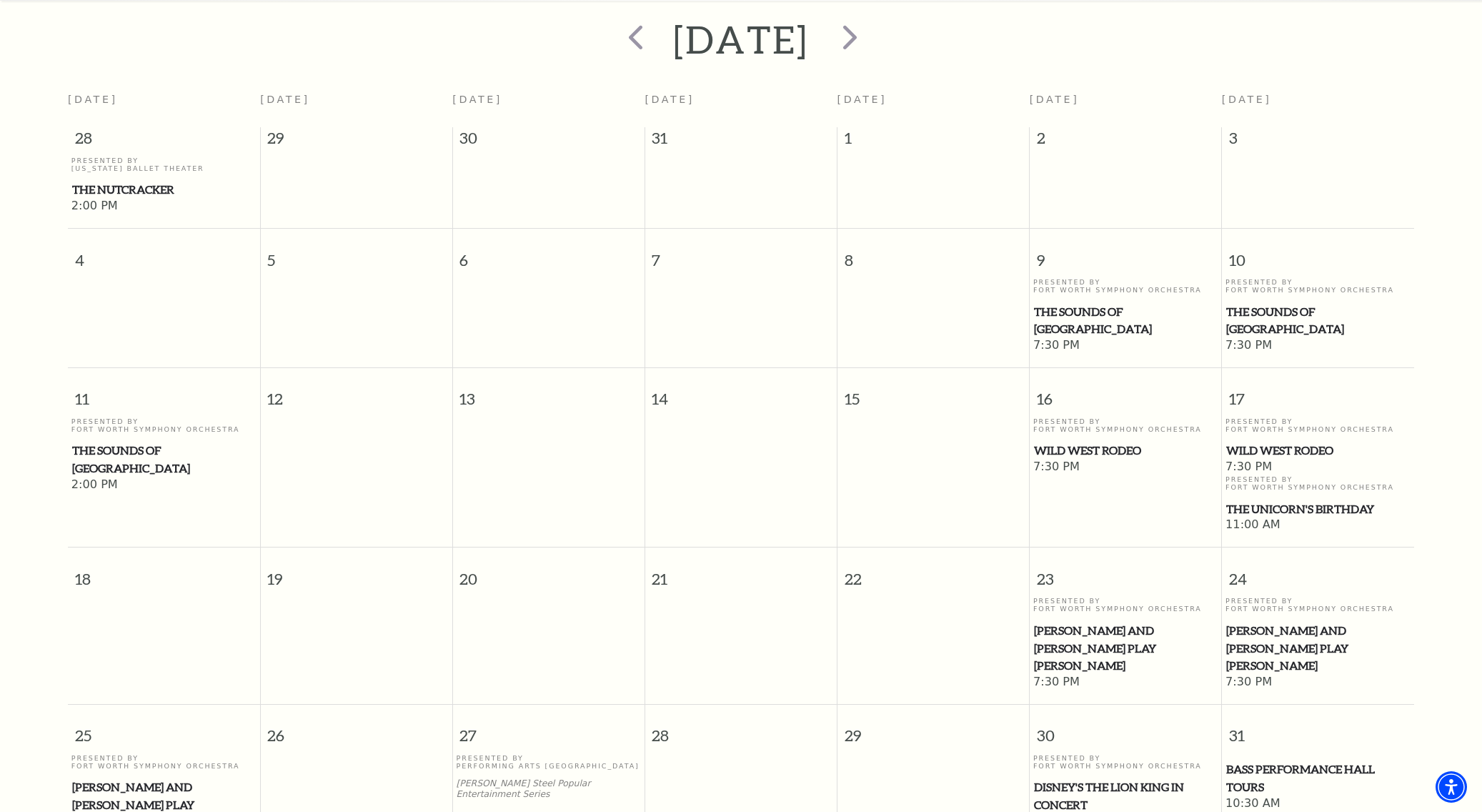
scroll to position [291, 0]
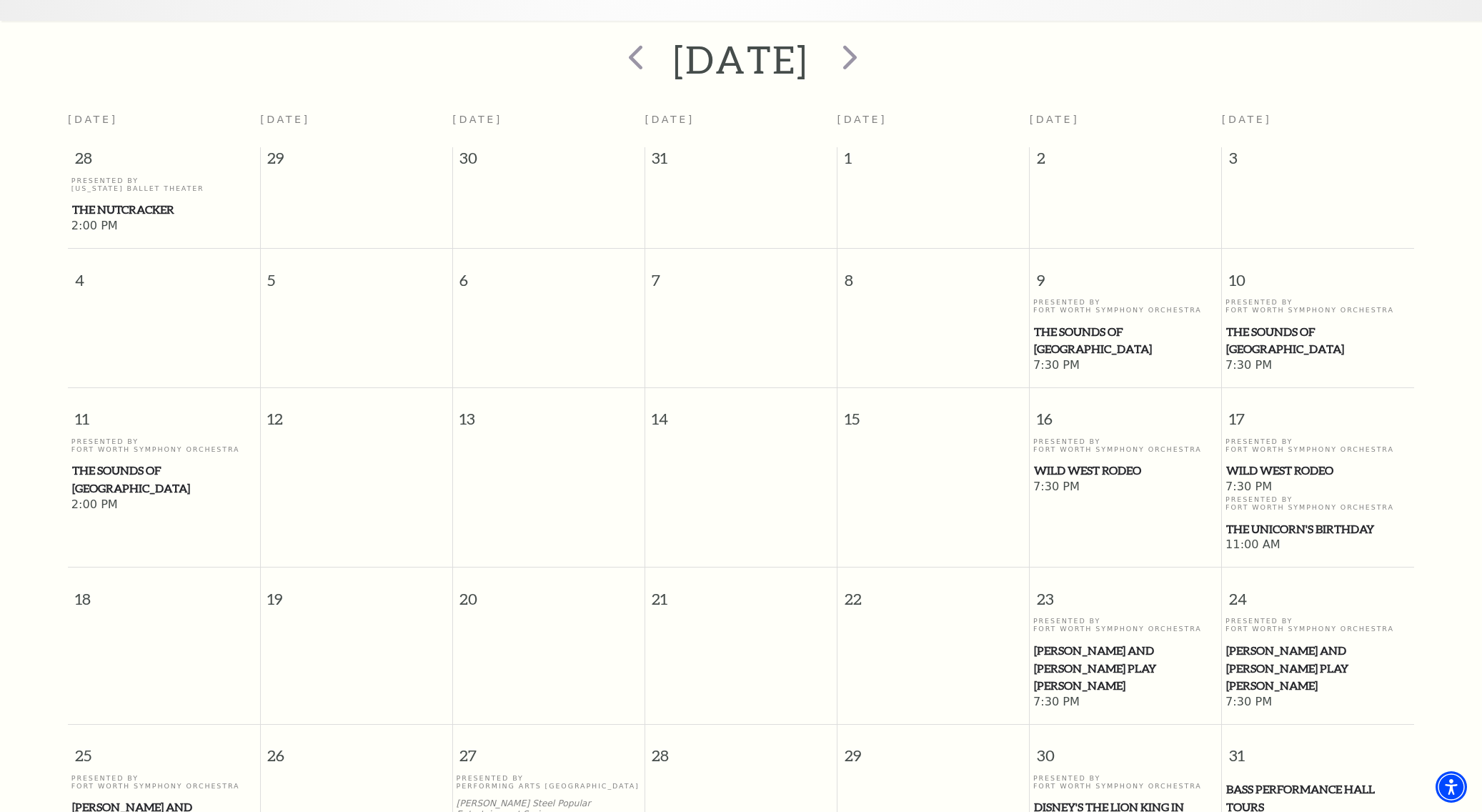
drag, startPoint x: 912, startPoint y: 39, endPoint x: 1025, endPoint y: 77, distance: 119.2
click at [871, 39] on span "next" at bounding box center [850, 56] width 41 height 41
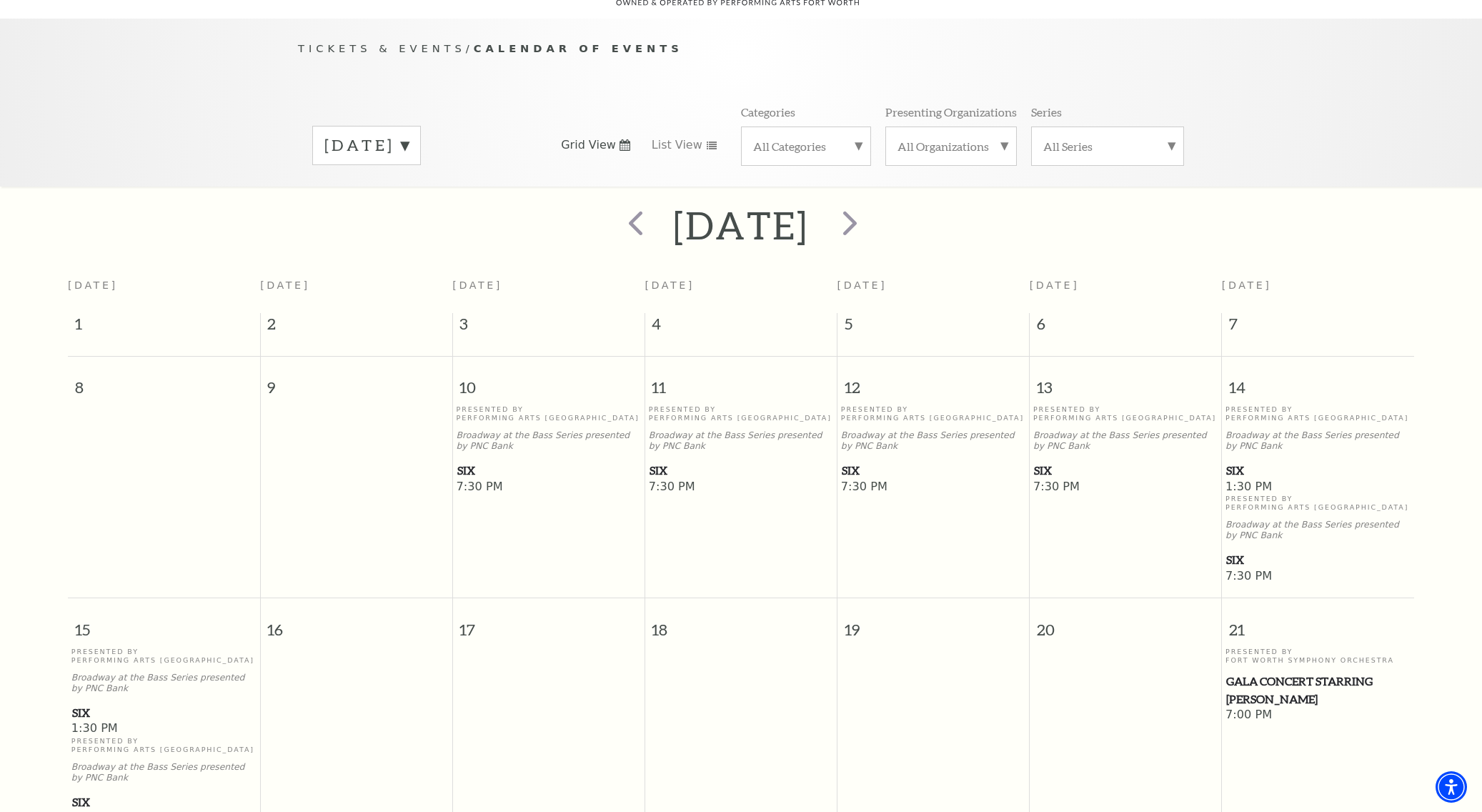
scroll to position [182, 0]
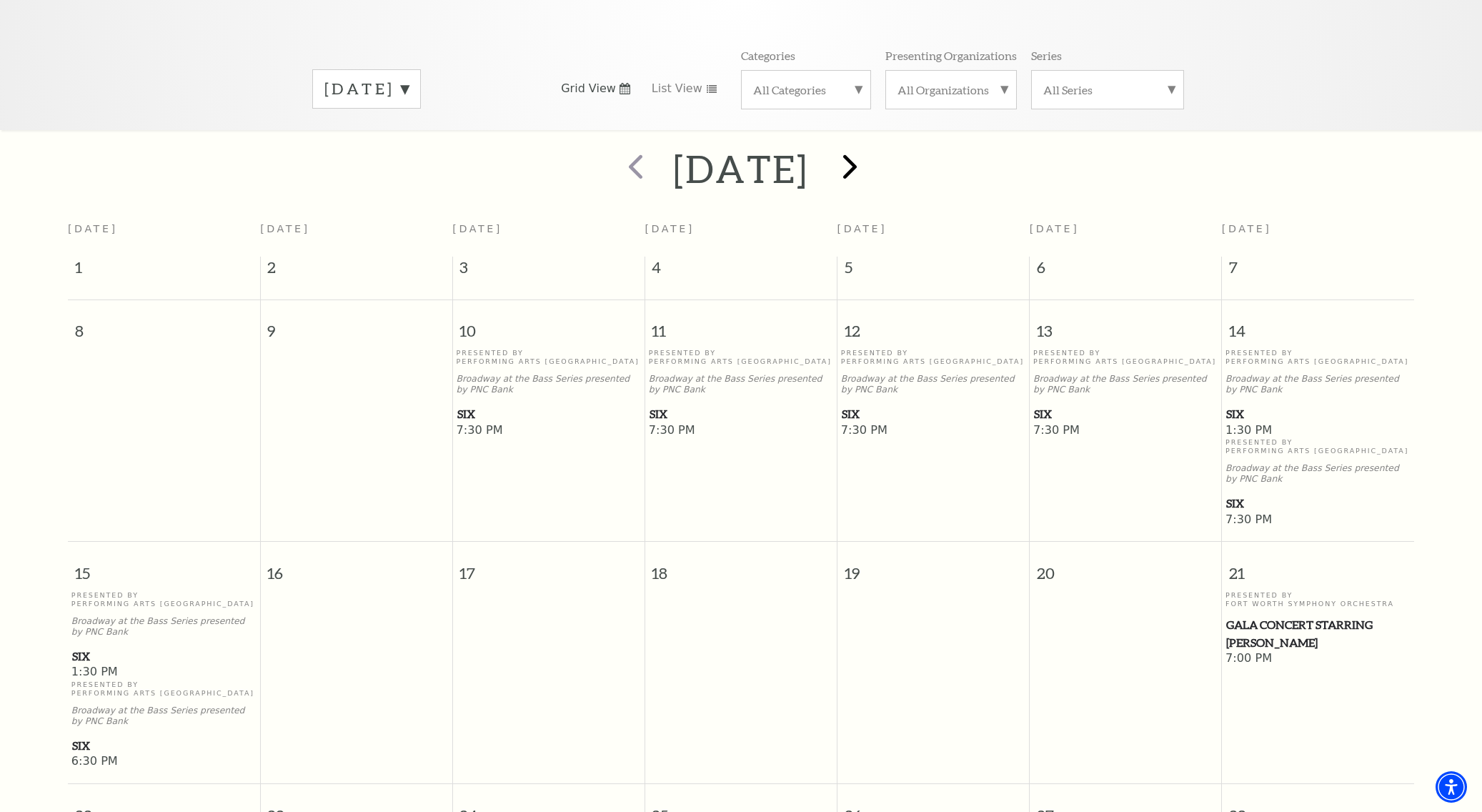
click at [871, 146] on span "next" at bounding box center [850, 166] width 41 height 41
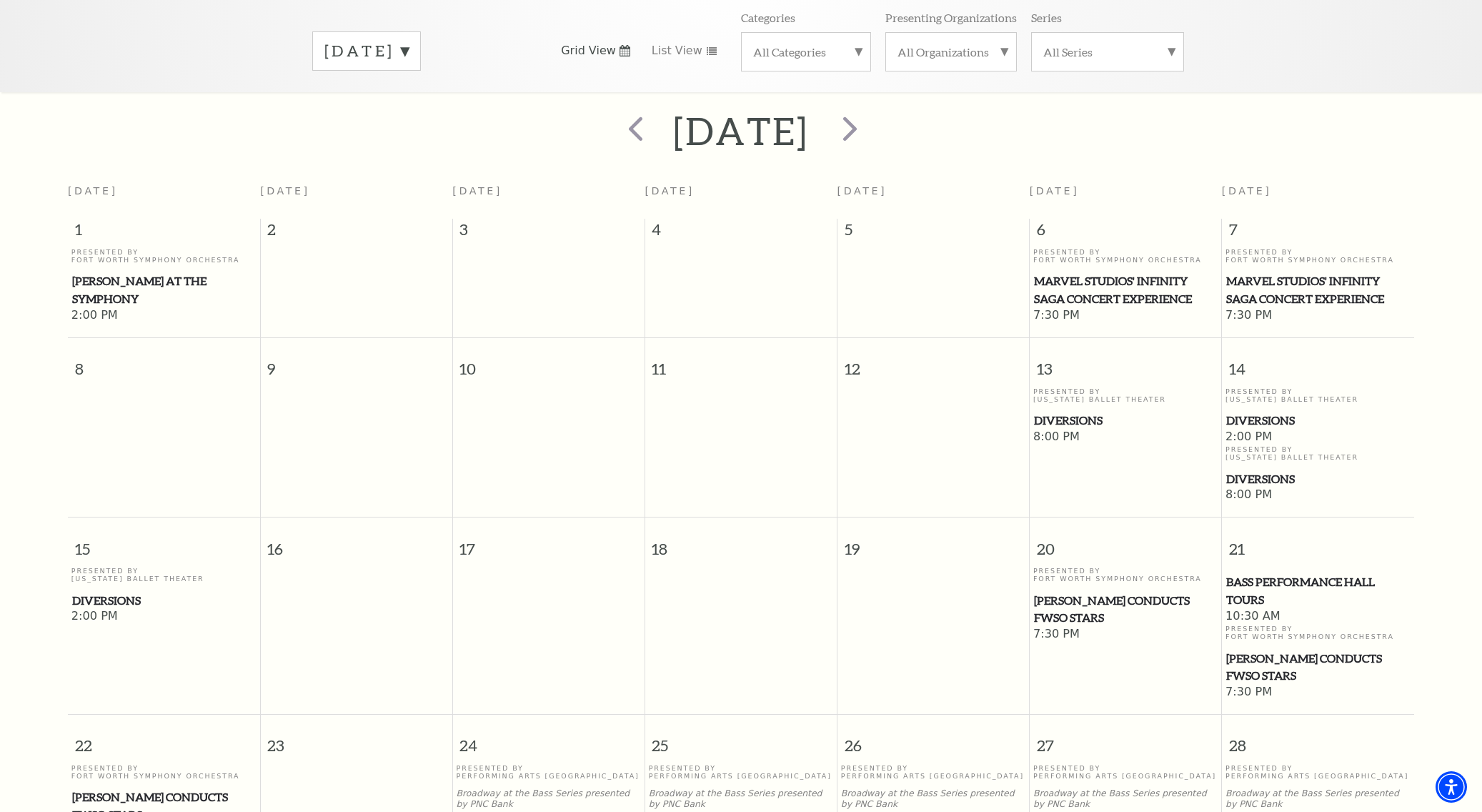
scroll to position [219, 0]
click at [871, 111] on span "next" at bounding box center [850, 129] width 41 height 41
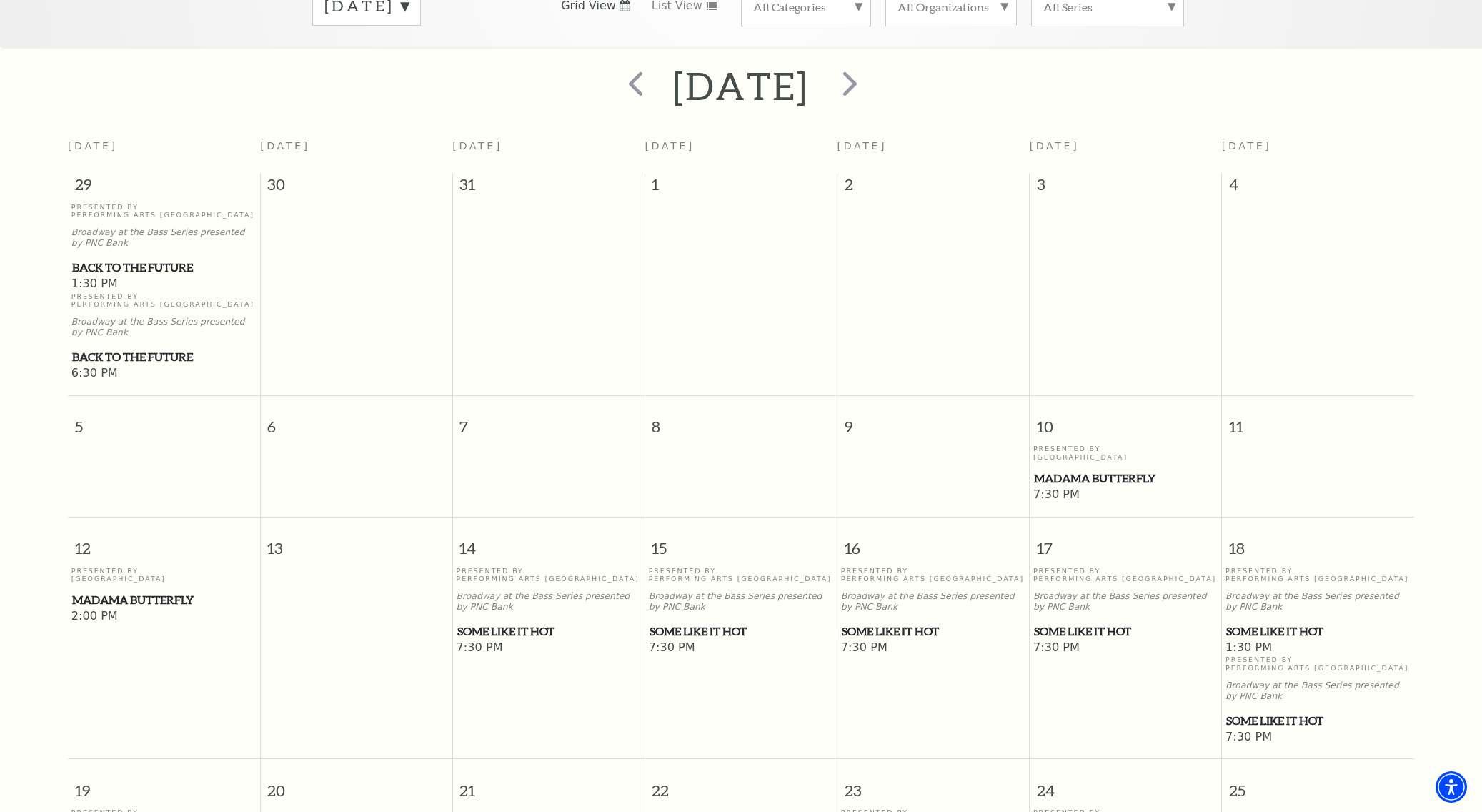
scroll to position [247, 0]
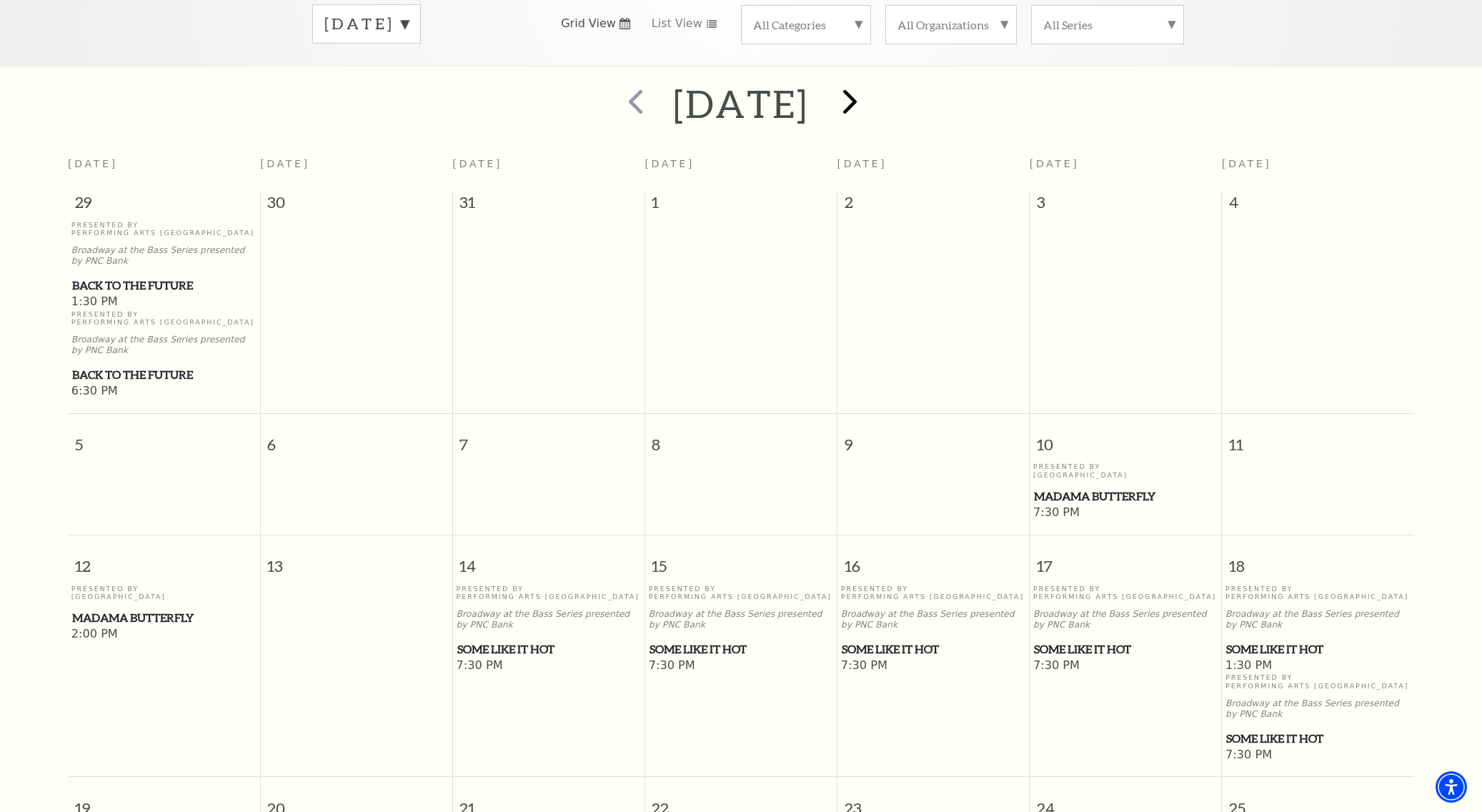
click at [871, 86] on span "next" at bounding box center [850, 101] width 41 height 41
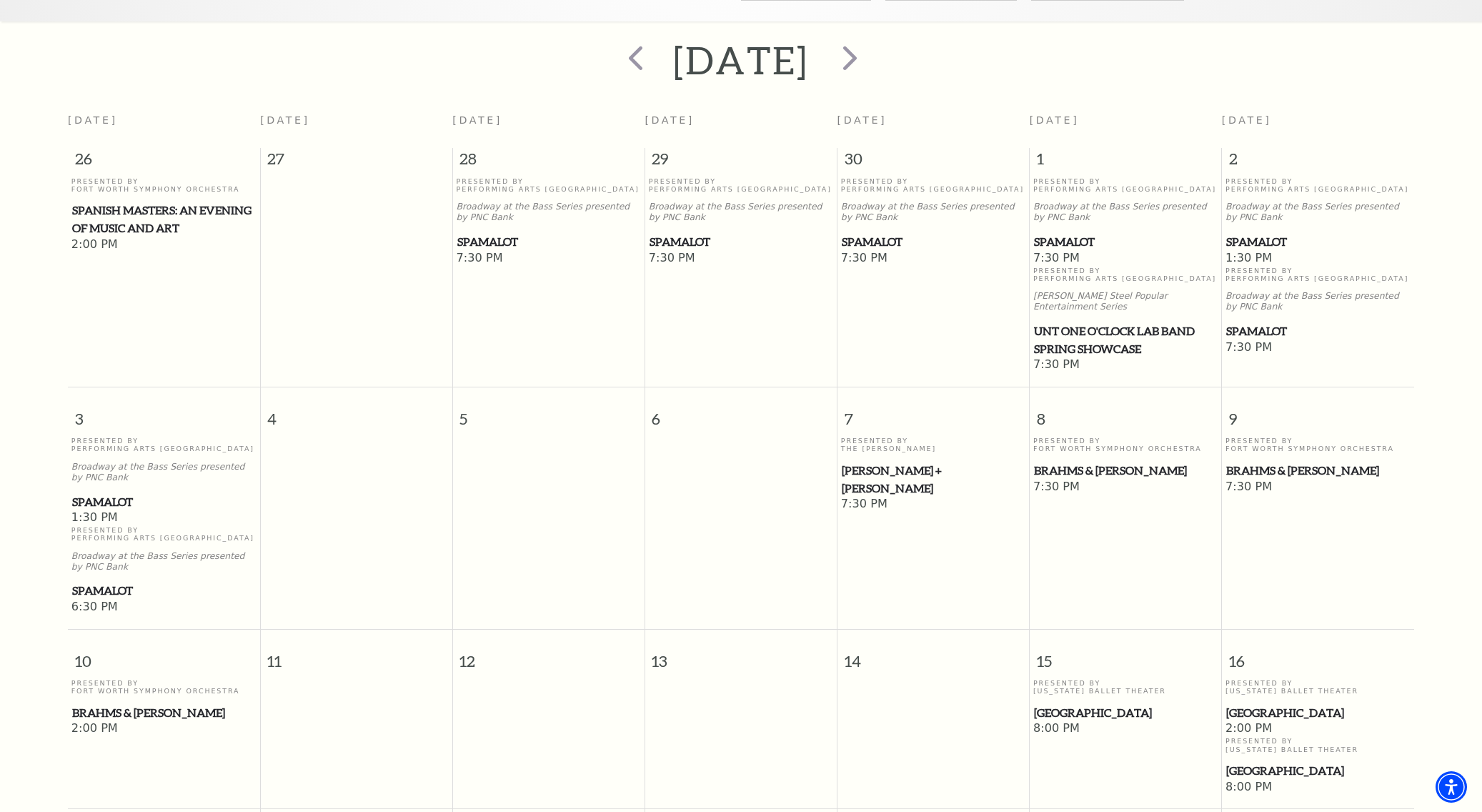
scroll to position [297, 0]
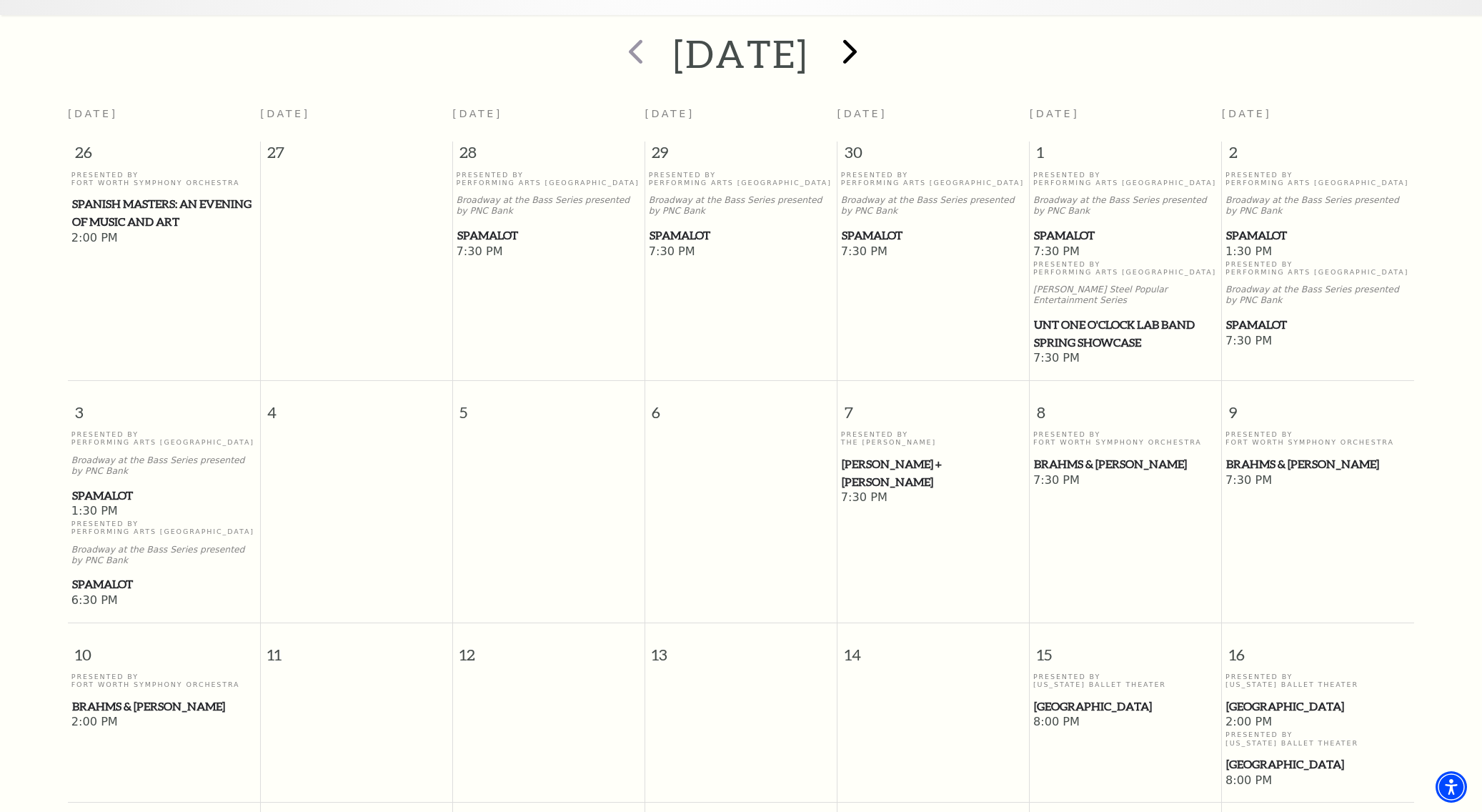
click at [871, 36] on span "next" at bounding box center [850, 52] width 41 height 41
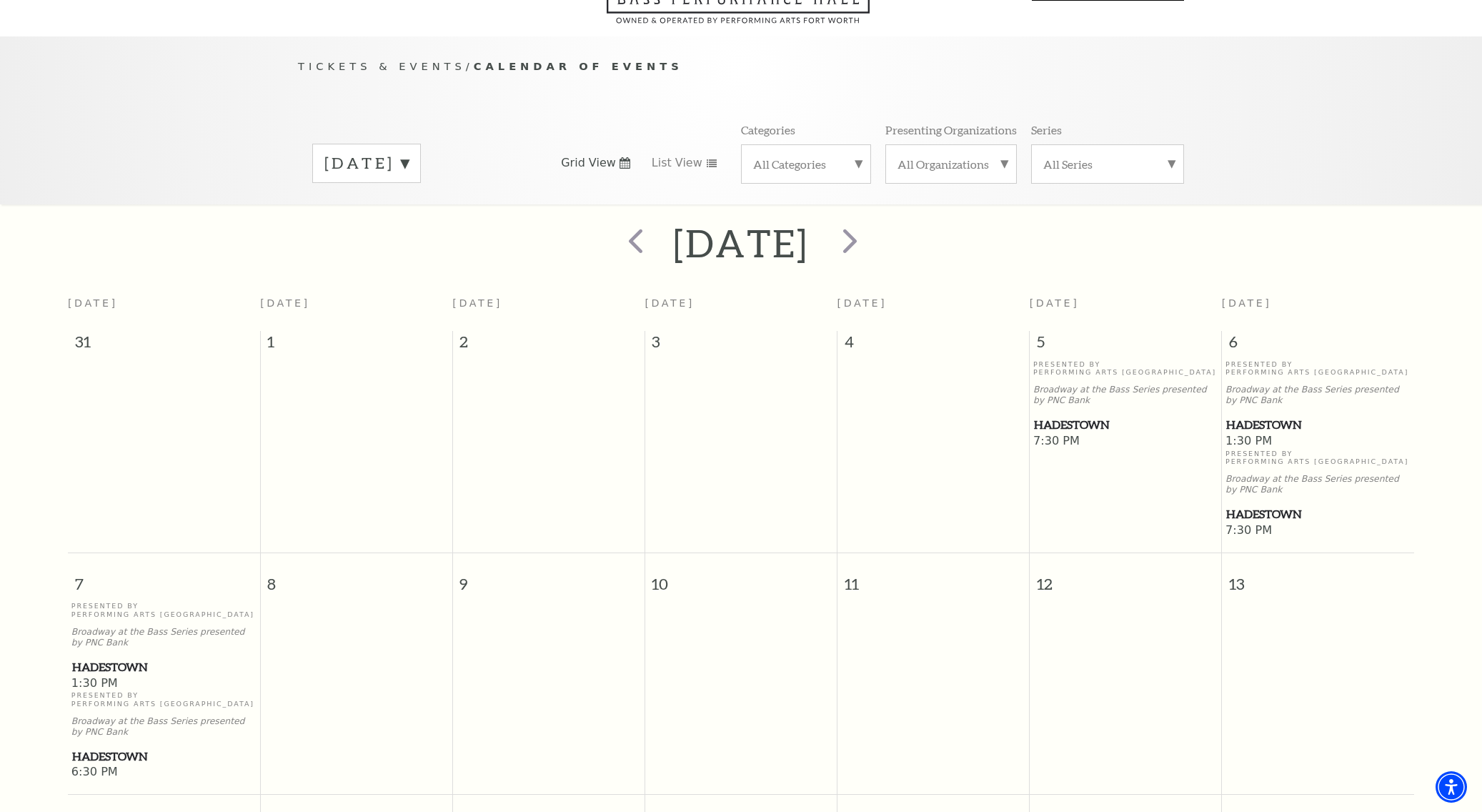
scroll to position [106, 0]
drag, startPoint x: 879, startPoint y: 227, endPoint x: 934, endPoint y: 222, distance: 55.2
click at [871, 227] on span "next" at bounding box center [850, 242] width 41 height 41
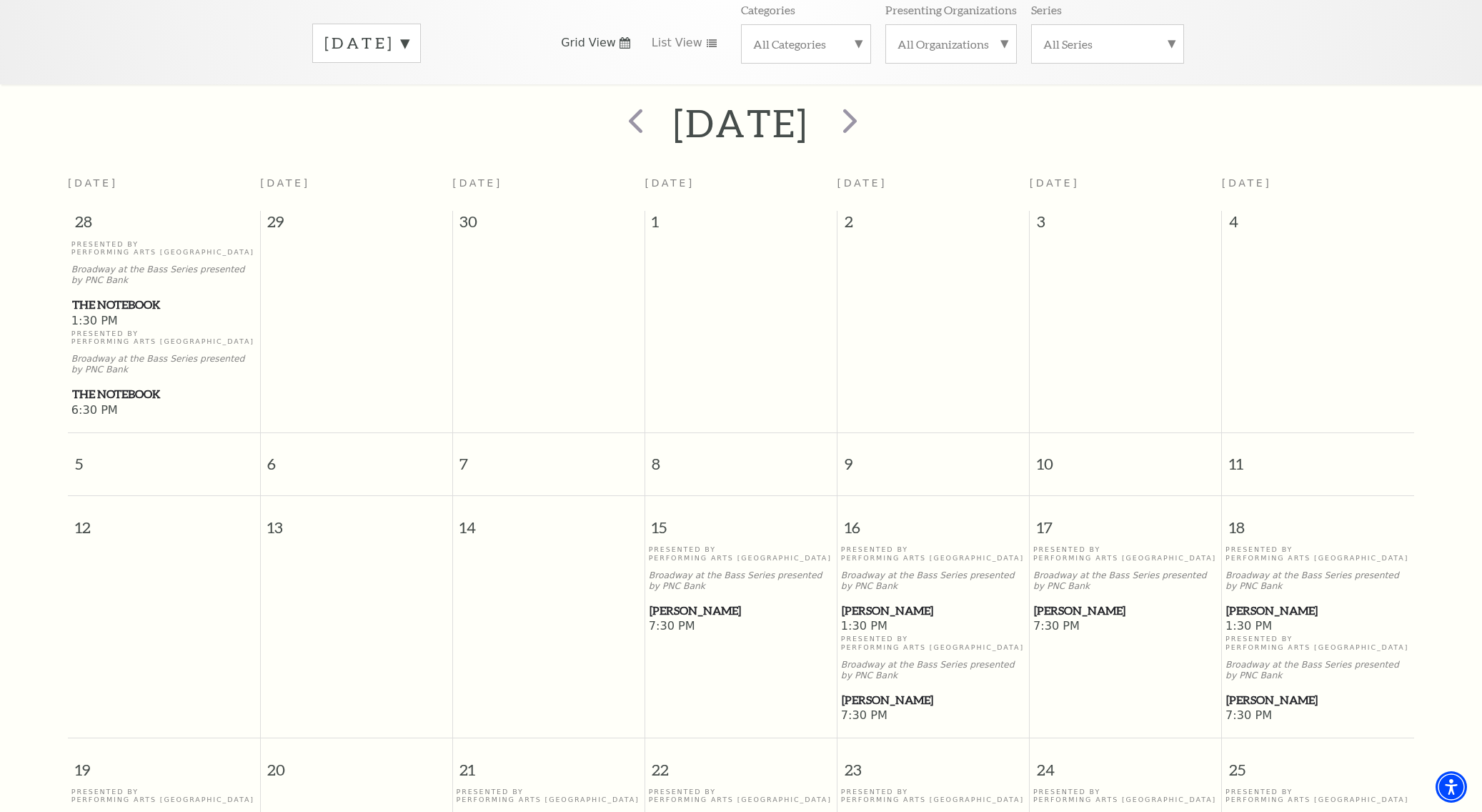
scroll to position [223, 0]
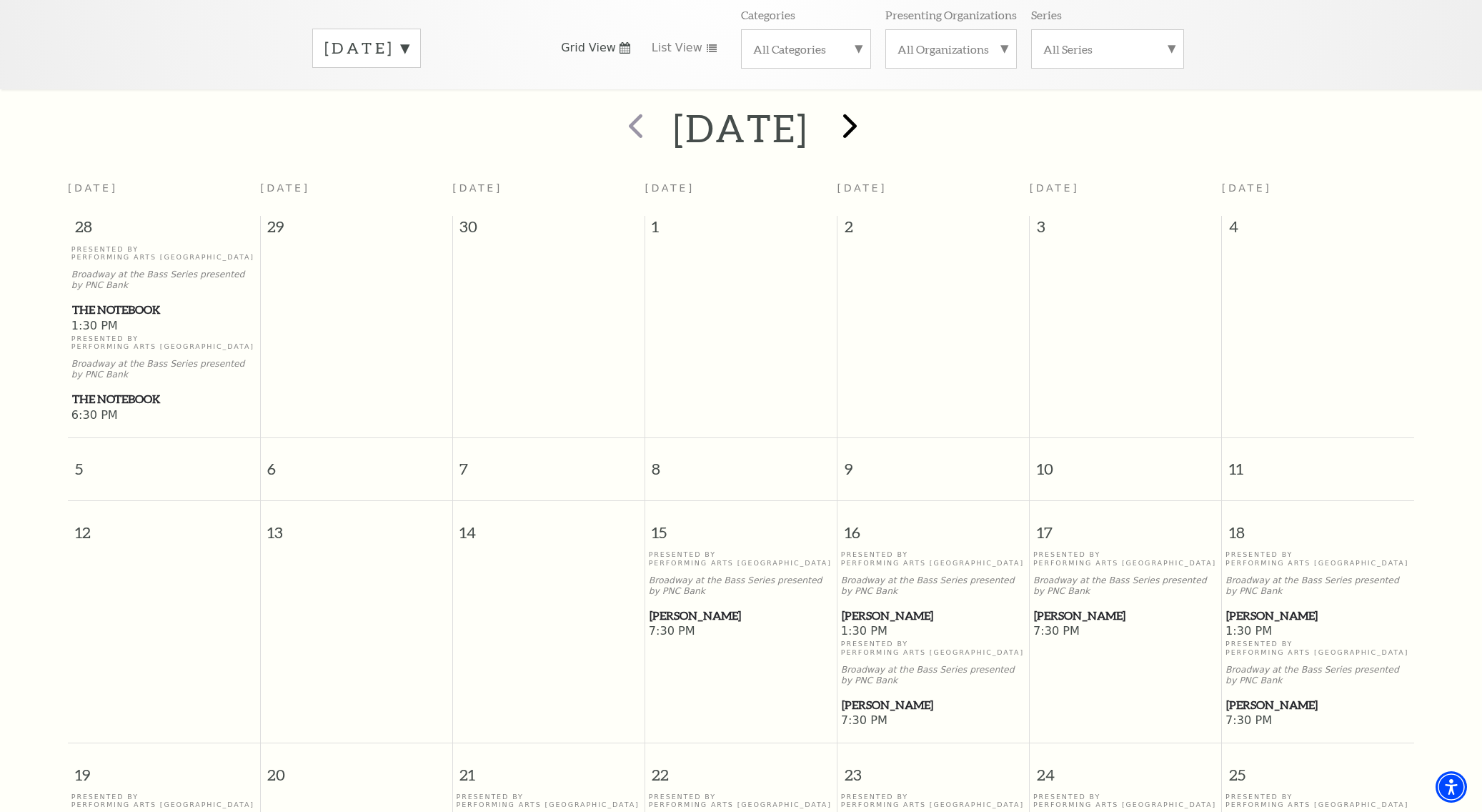
click at [871, 105] on span "next" at bounding box center [850, 126] width 41 height 41
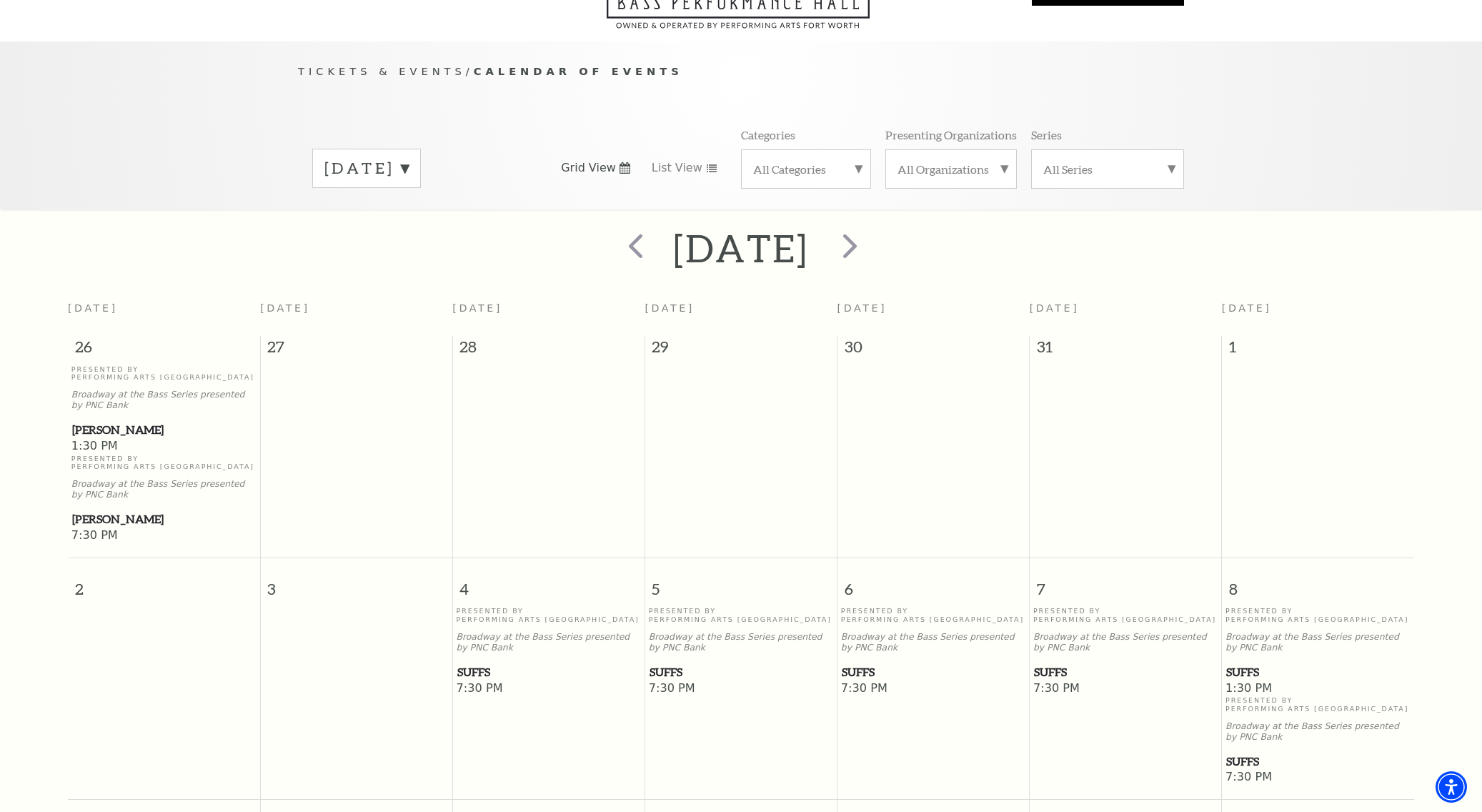
scroll to position [100, 0]
